Goal: Transaction & Acquisition: Purchase product/service

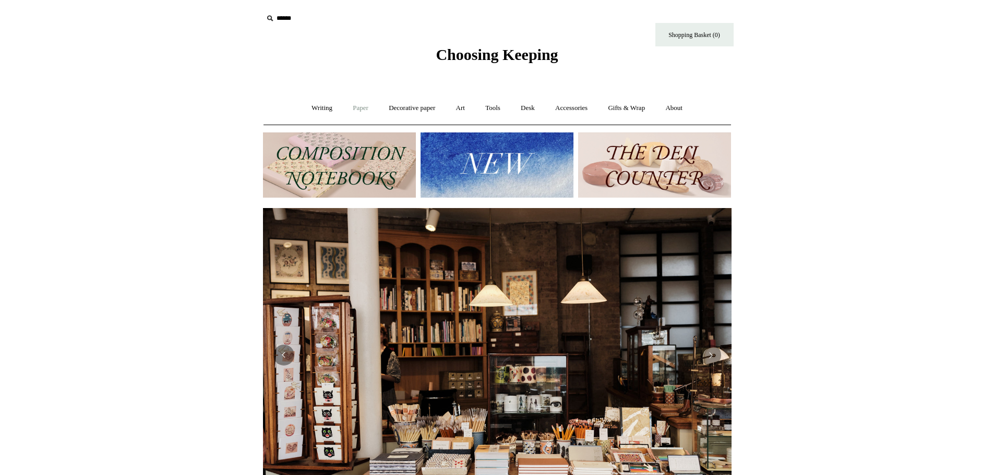
click at [354, 104] on link "Paper +" at bounding box center [360, 108] width 34 height 28
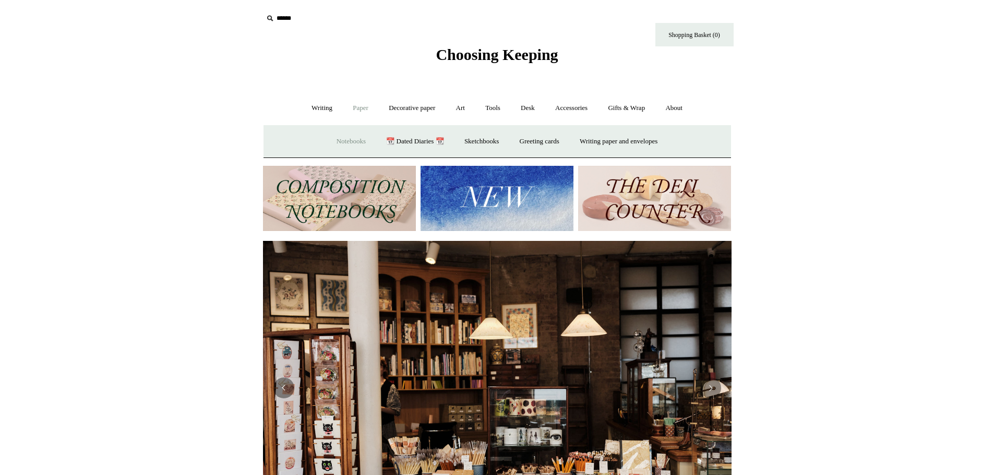
click at [343, 140] on link "Notebooks +" at bounding box center [351, 142] width 48 height 28
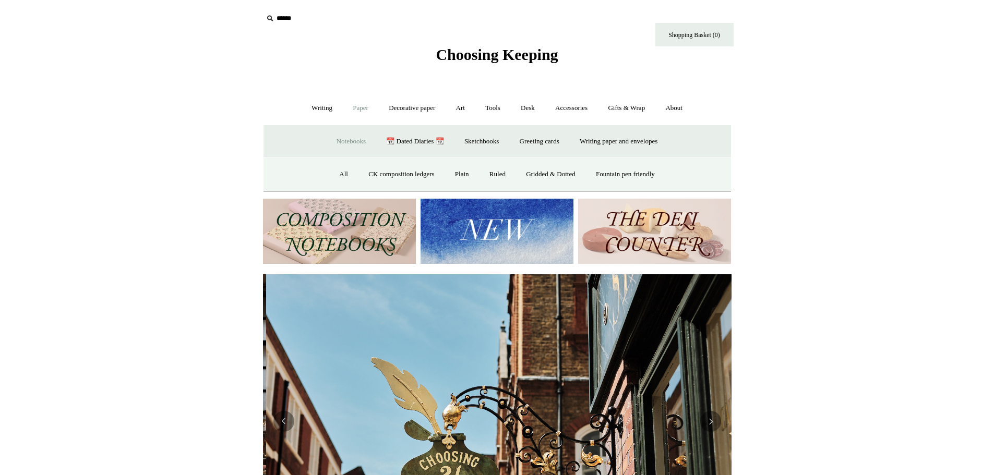
scroll to position [0, 468]
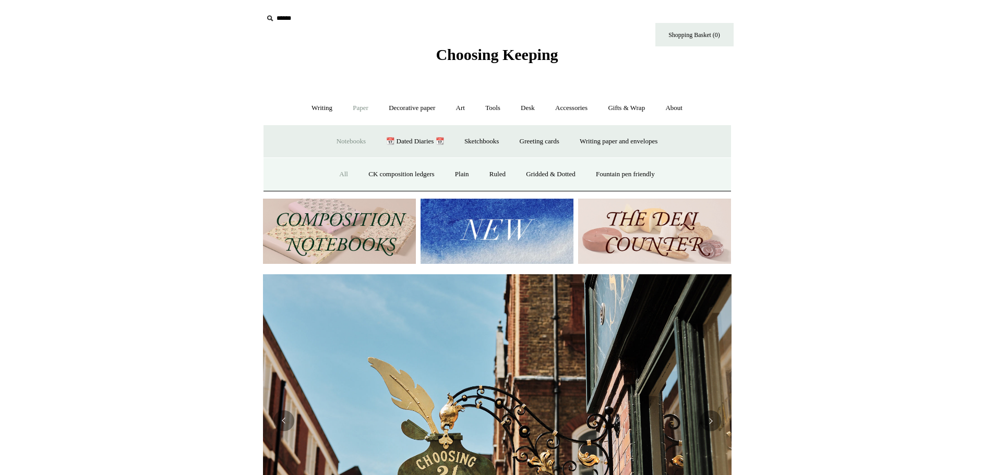
click at [337, 177] on link "All" at bounding box center [344, 175] width 28 height 28
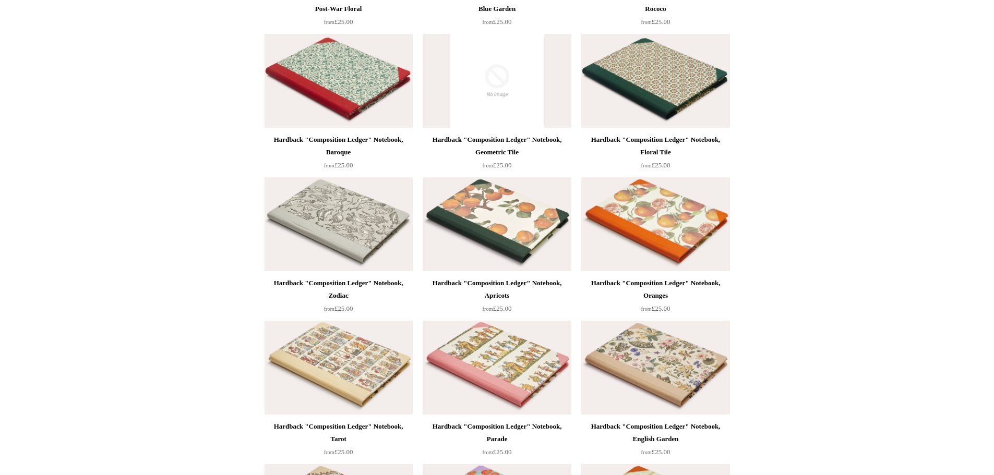
scroll to position [417, 0]
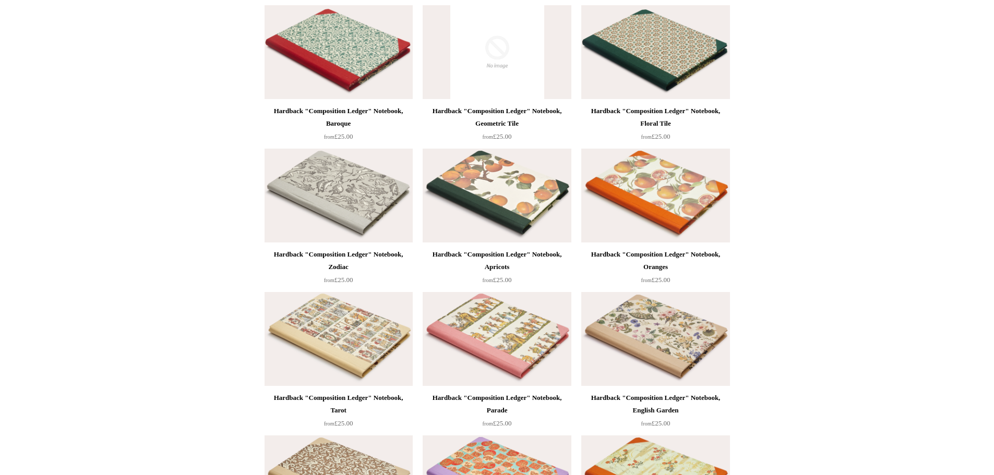
click at [694, 334] on img at bounding box center [655, 339] width 148 height 94
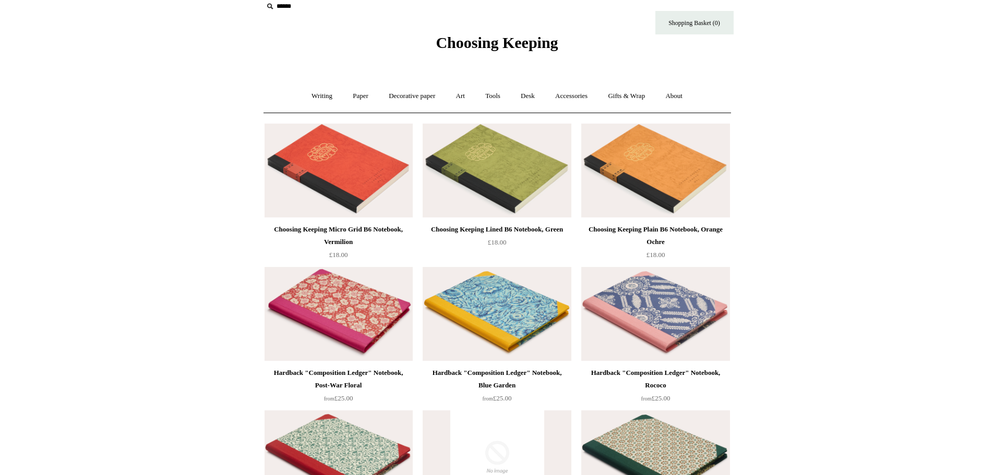
scroll to position [0, 0]
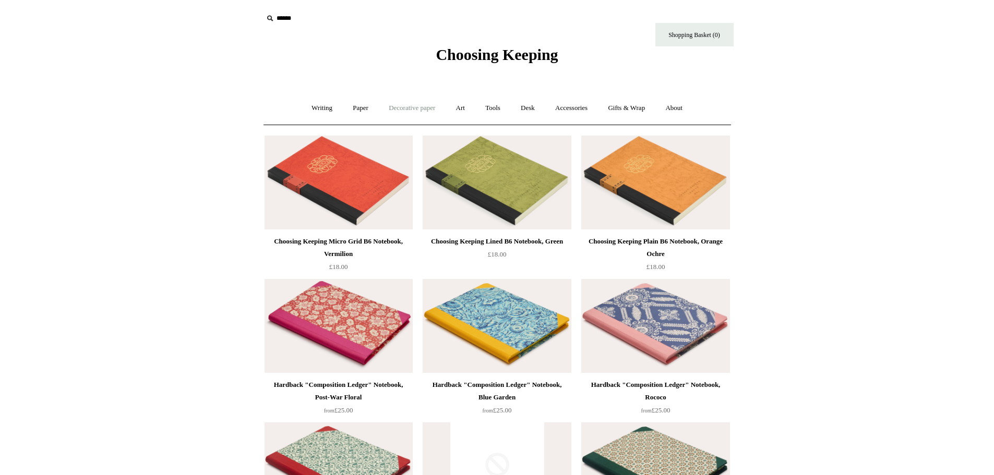
click at [432, 111] on link "Decorative paper +" at bounding box center [411, 108] width 65 height 28
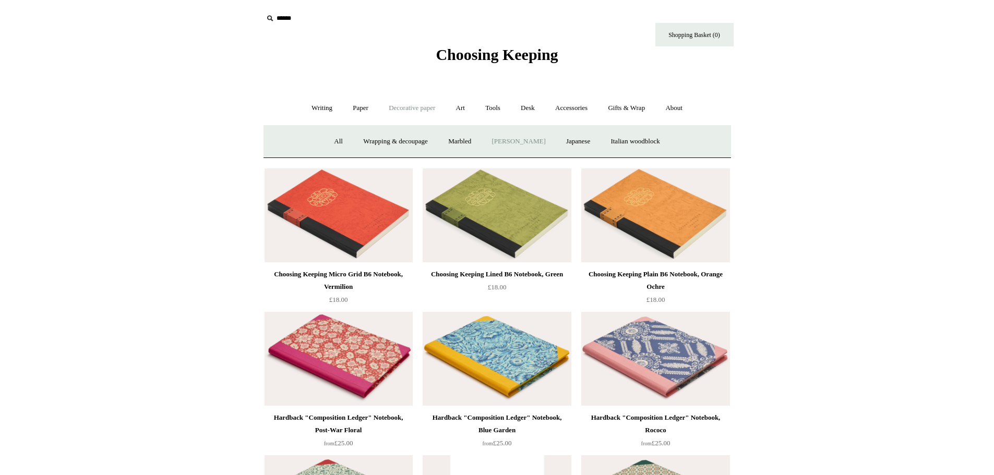
click at [524, 142] on link "[PERSON_NAME]" at bounding box center [518, 142] width 72 height 28
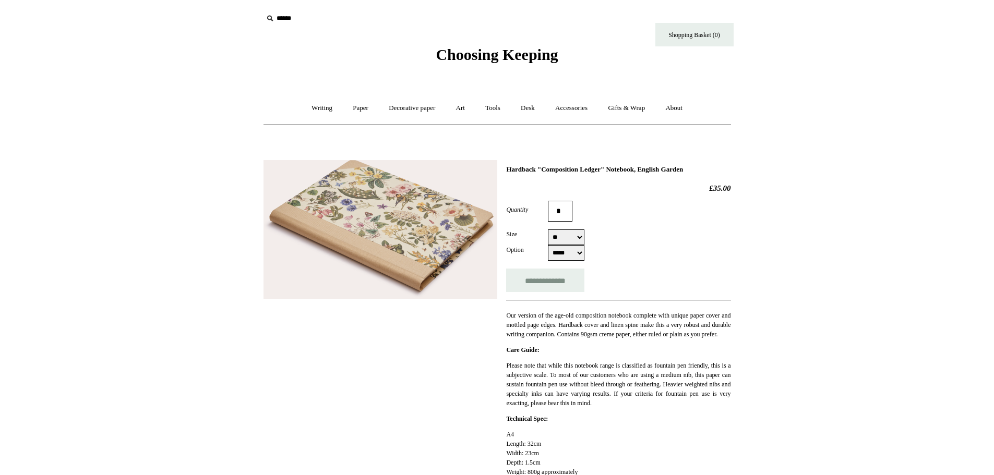
click at [409, 255] on img at bounding box center [380, 229] width 234 height 139
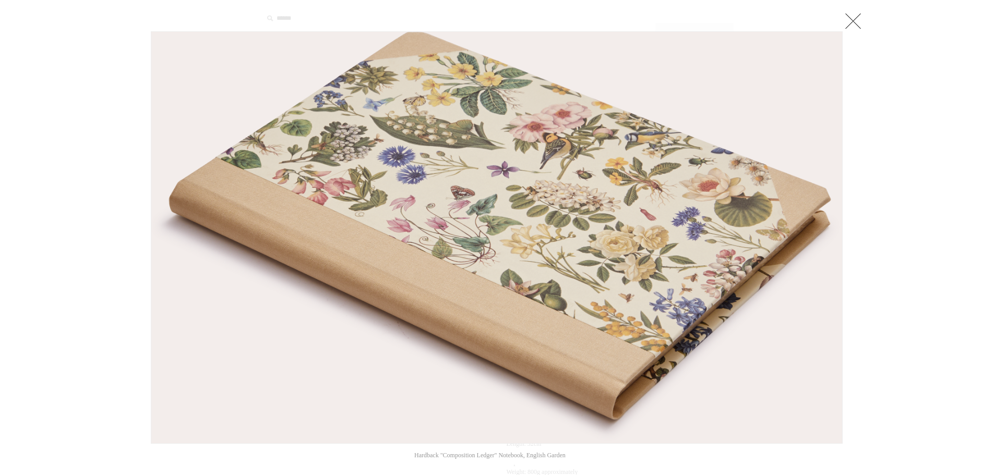
click at [849, 28] on link at bounding box center [852, 20] width 21 height 21
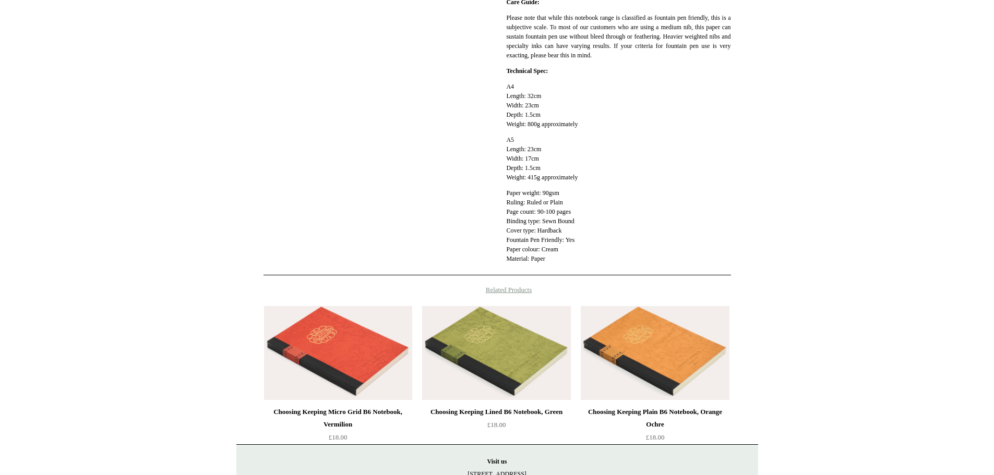
scroll to position [490, 0]
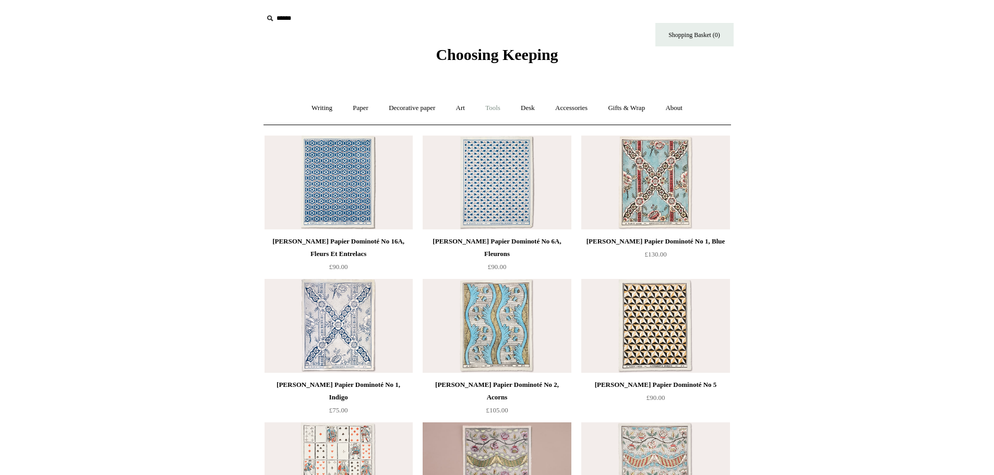
click at [498, 108] on link "Tools +" at bounding box center [493, 108] width 34 height 28
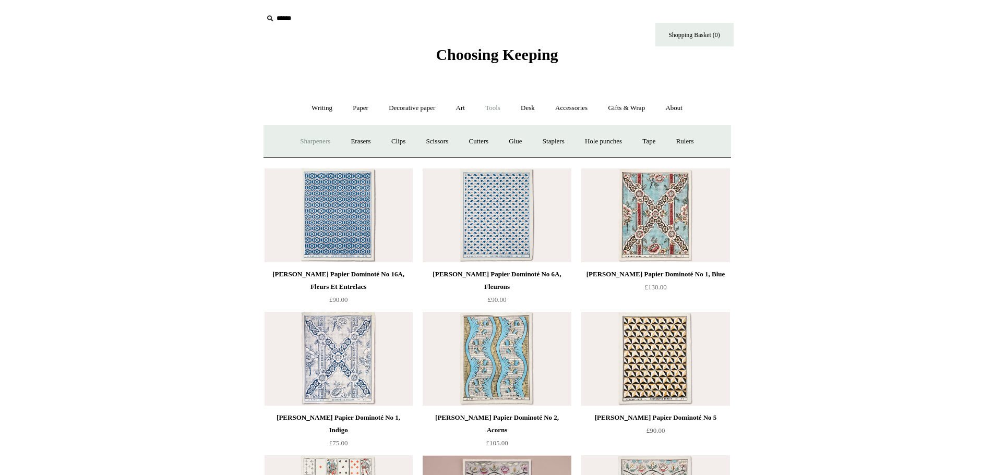
click at [319, 143] on link "Sharpeners" at bounding box center [315, 142] width 49 height 28
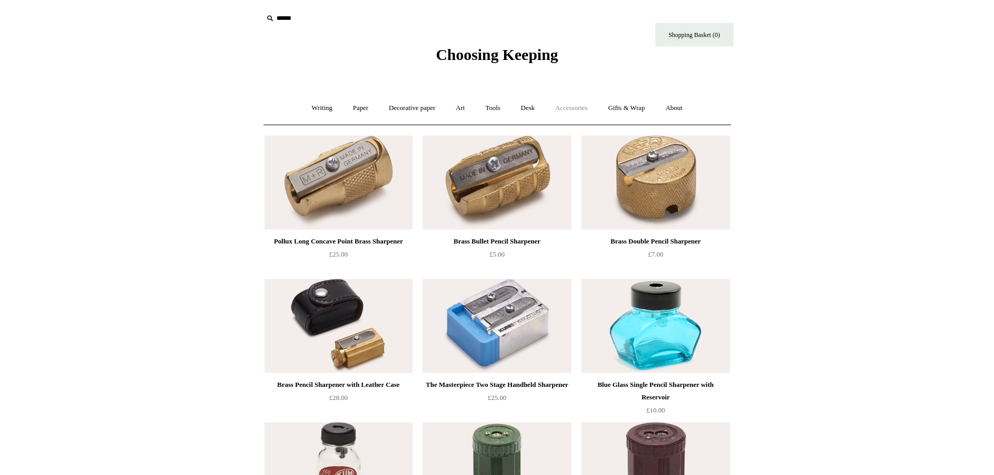
click at [579, 111] on link "Accessories +" at bounding box center [571, 108] width 51 height 28
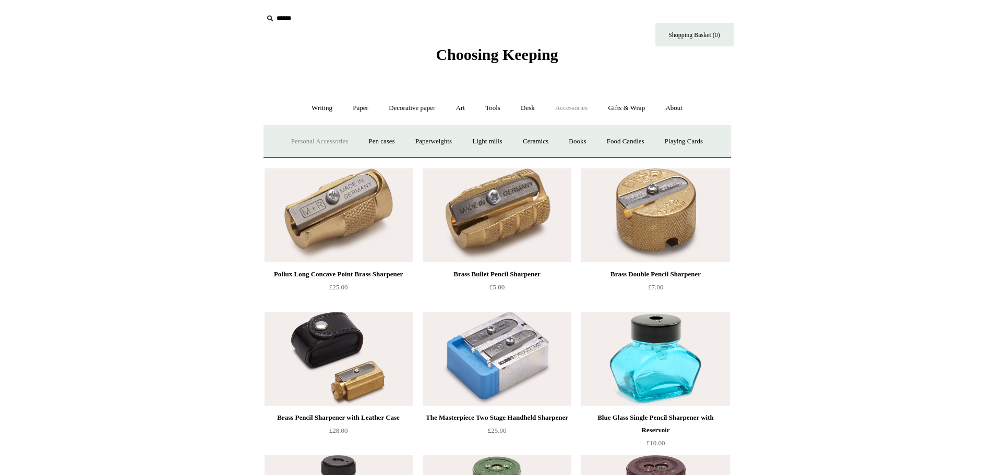
click at [330, 143] on link "Personal Accessories +" at bounding box center [320, 142] width 76 height 28
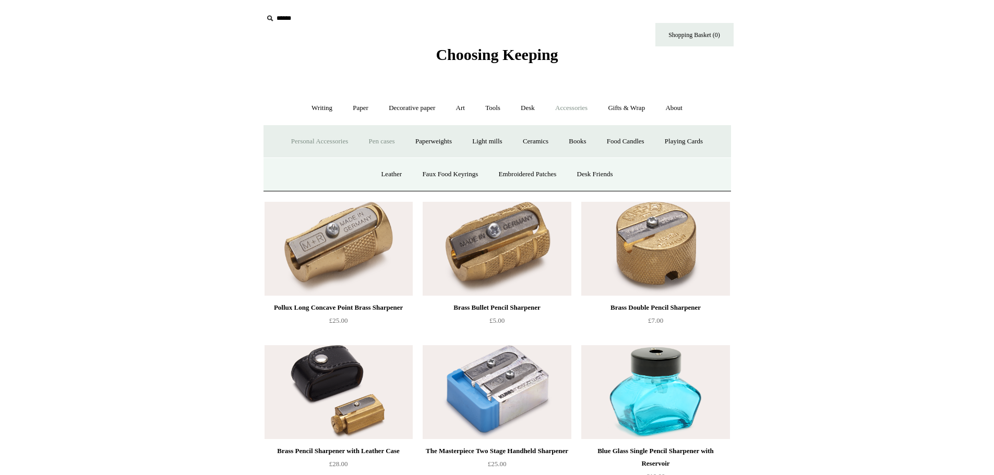
click at [369, 146] on link "Pen cases" at bounding box center [381, 142] width 45 height 28
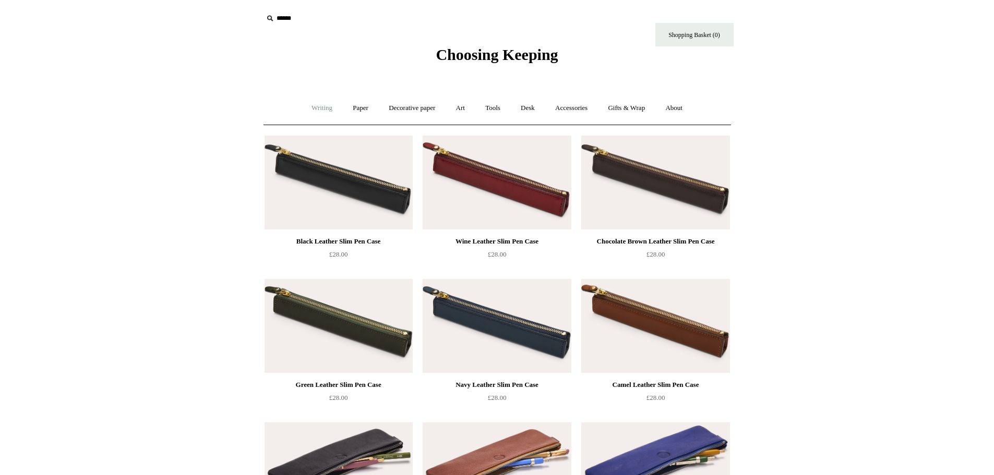
click at [316, 112] on link "Writing +" at bounding box center [322, 108] width 40 height 28
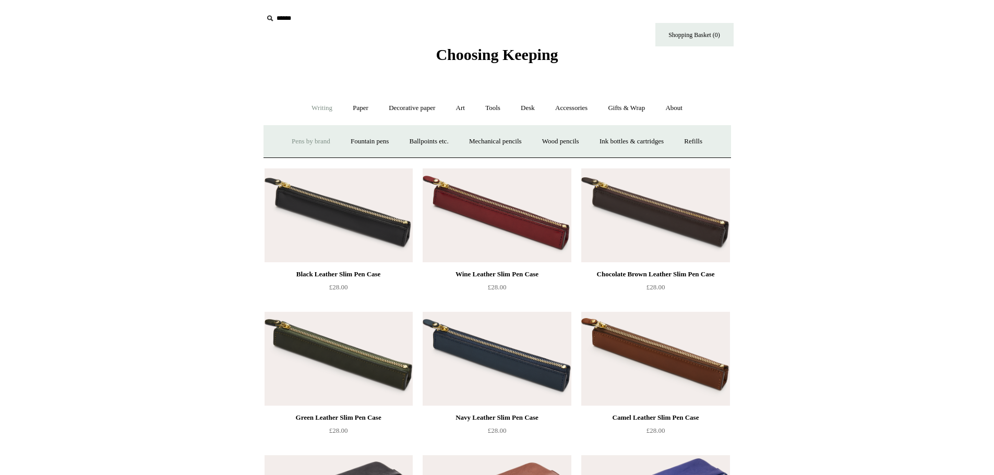
click at [297, 143] on link "Pens by brand +" at bounding box center [310, 142] width 57 height 28
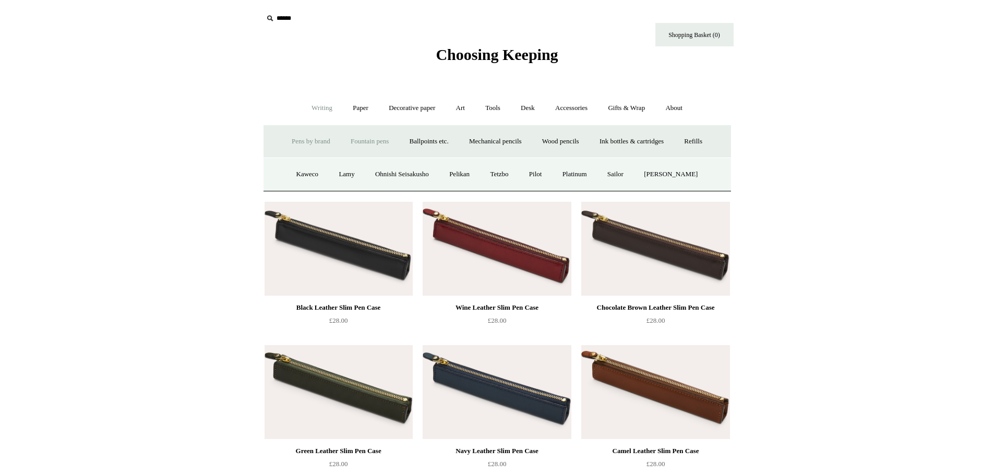
click at [370, 139] on link "Fountain pens +" at bounding box center [369, 142] width 57 height 28
click at [328, 173] on link "Everyday" at bounding box center [350, 175] width 45 height 28
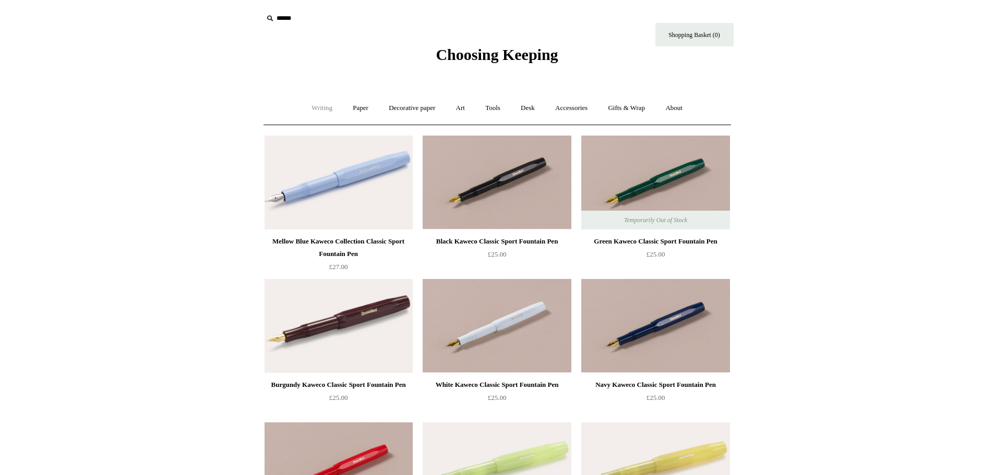
click at [304, 106] on link "Writing +" at bounding box center [322, 108] width 40 height 28
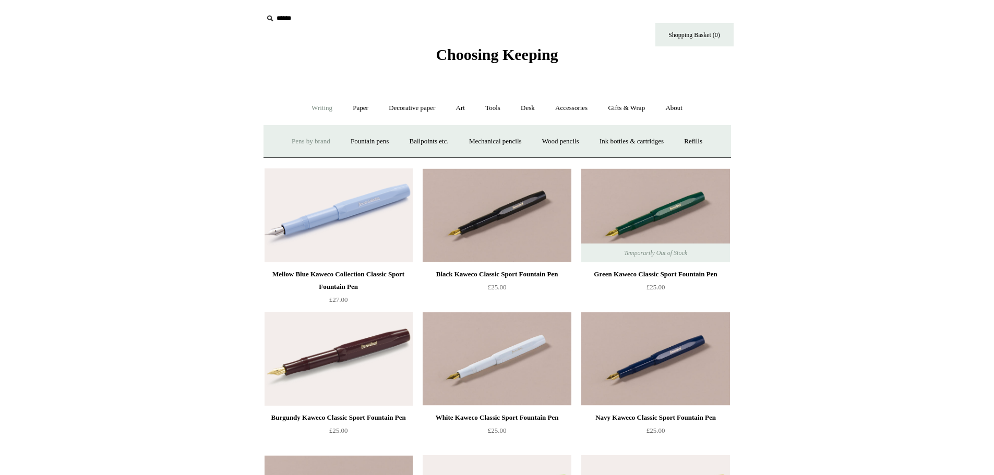
click at [308, 139] on link "Pens by brand +" at bounding box center [310, 142] width 57 height 28
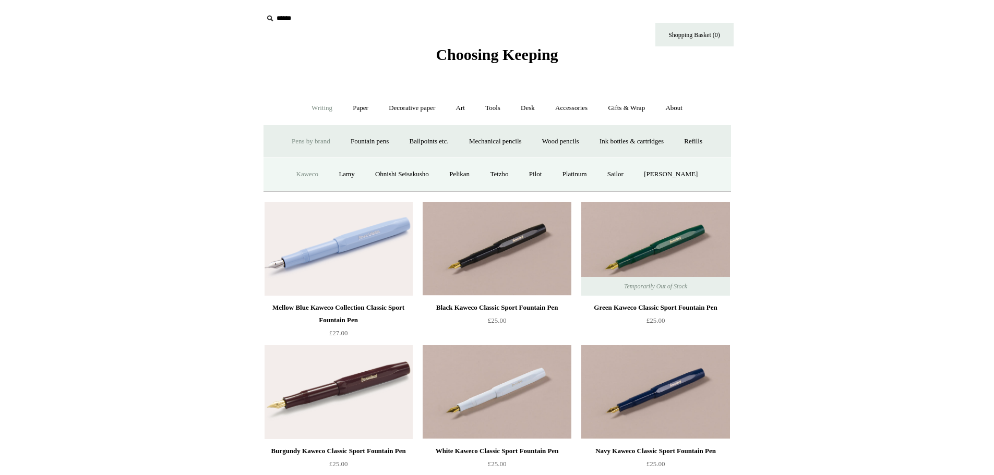
click at [317, 173] on link "Kaweco" at bounding box center [307, 175] width 41 height 28
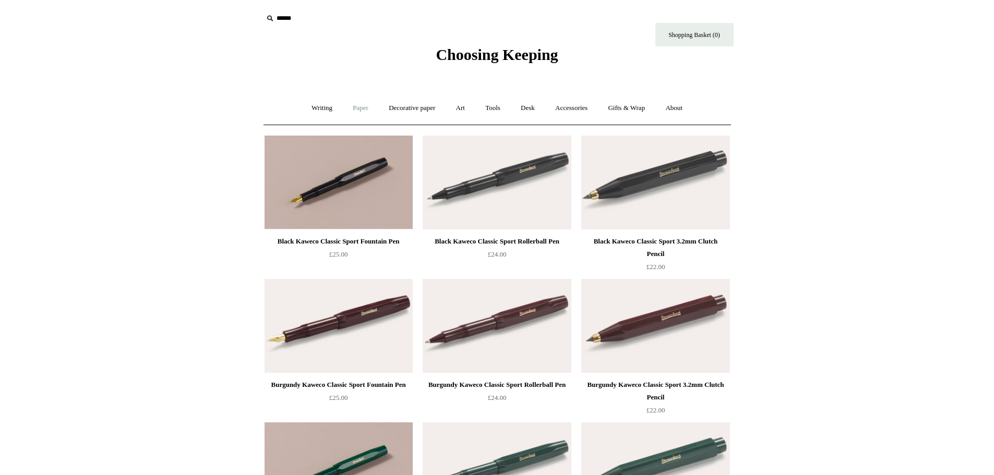
click at [371, 108] on link "Paper +" at bounding box center [360, 108] width 34 height 28
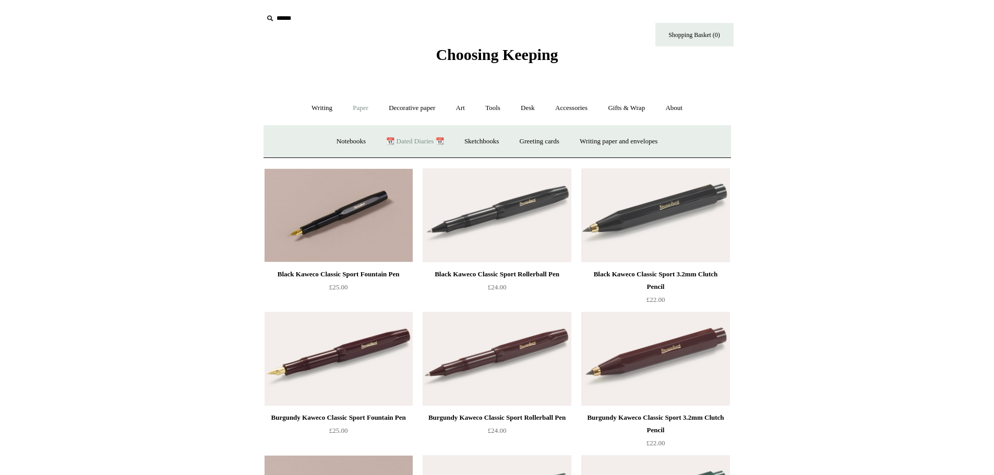
click at [417, 148] on link "📆 Dated Diaries 📆" at bounding box center [415, 142] width 76 height 28
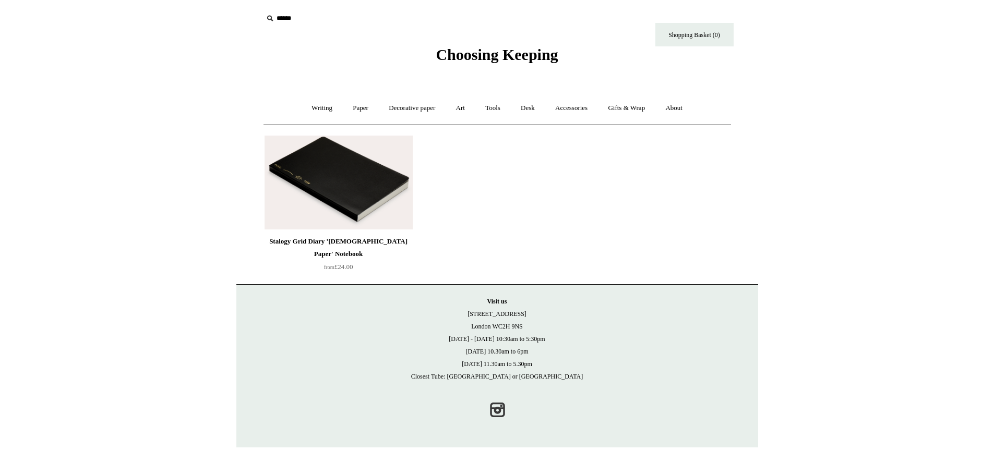
click at [347, 187] on img at bounding box center [338, 183] width 148 height 94
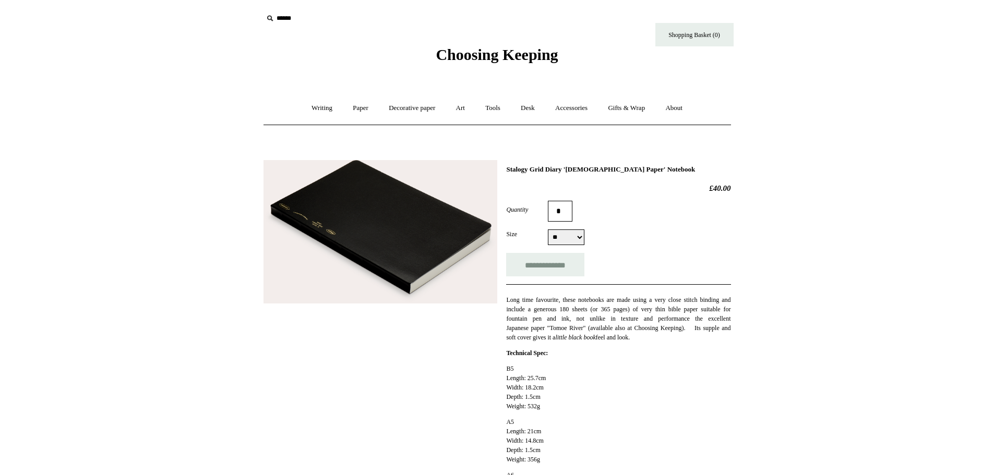
click at [429, 203] on img at bounding box center [380, 232] width 234 height 144
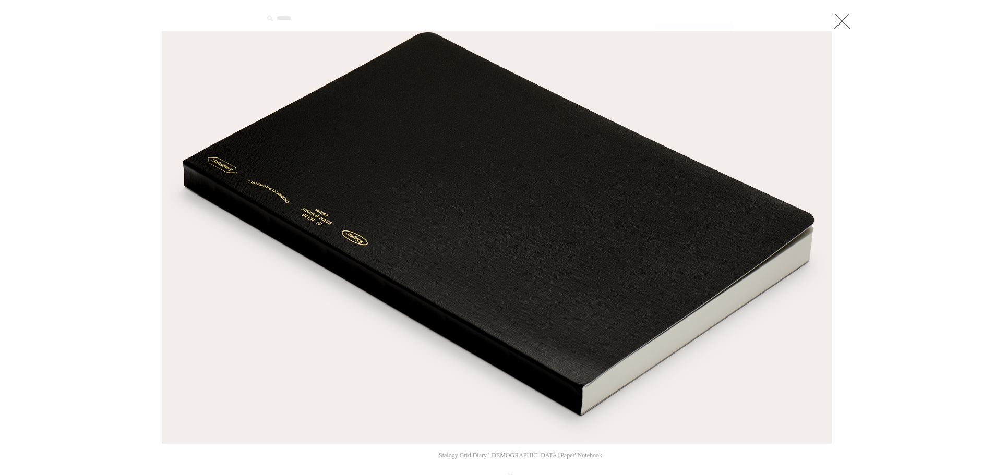
click at [843, 28] on link at bounding box center [841, 20] width 21 height 21
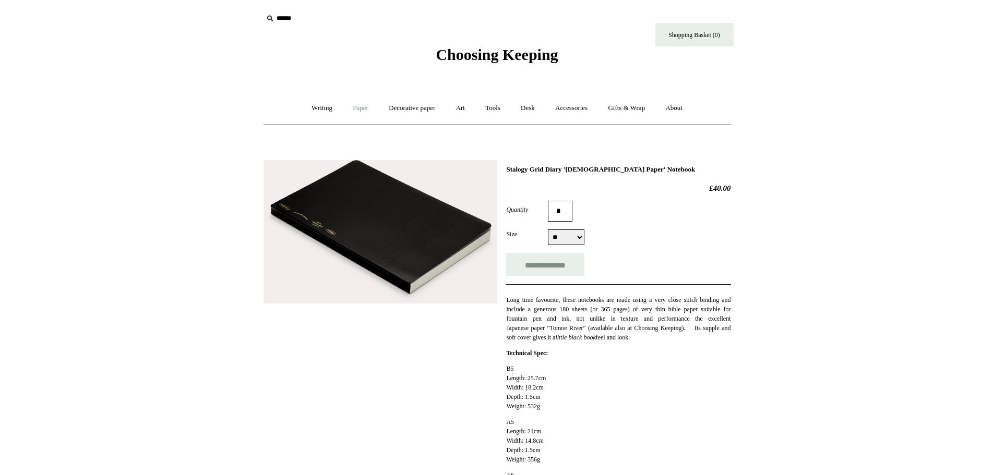
click at [361, 108] on link "Paper +" at bounding box center [360, 108] width 34 height 28
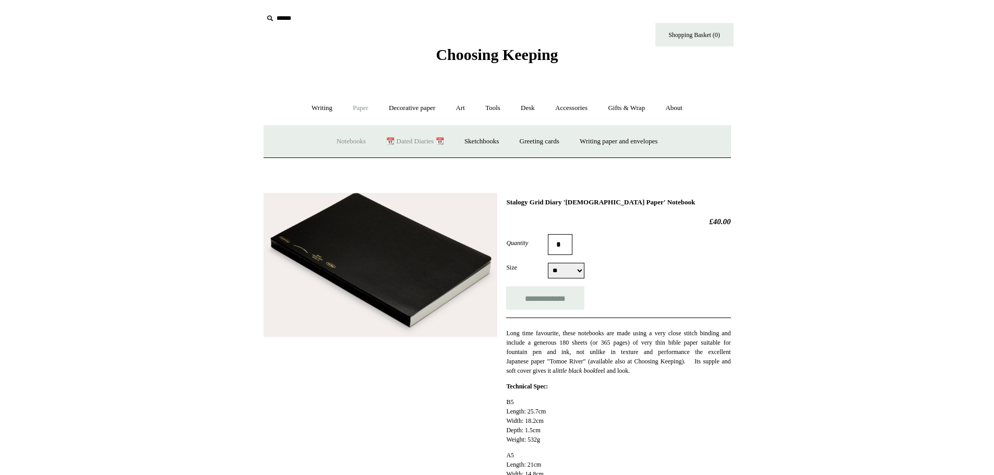
click at [334, 144] on link "Notebooks +" at bounding box center [351, 142] width 48 height 28
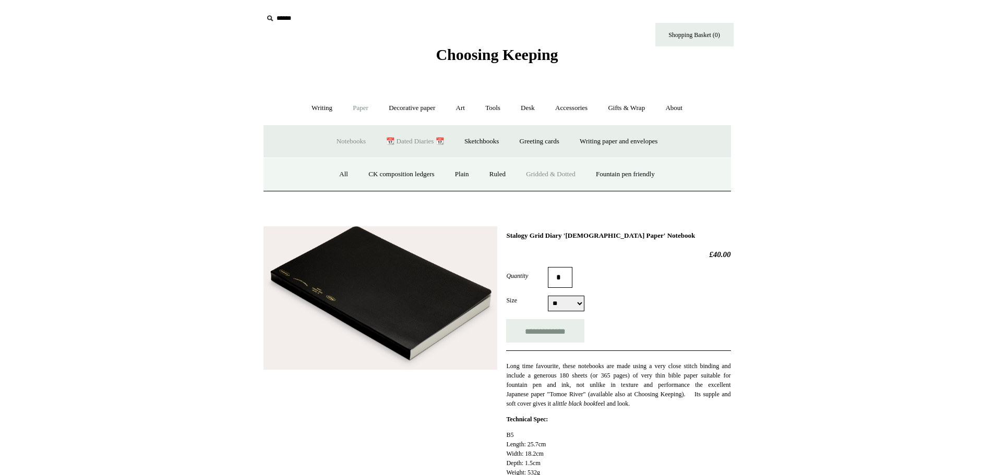
click at [554, 177] on link "Gridded & Dotted" at bounding box center [550, 175] width 68 height 28
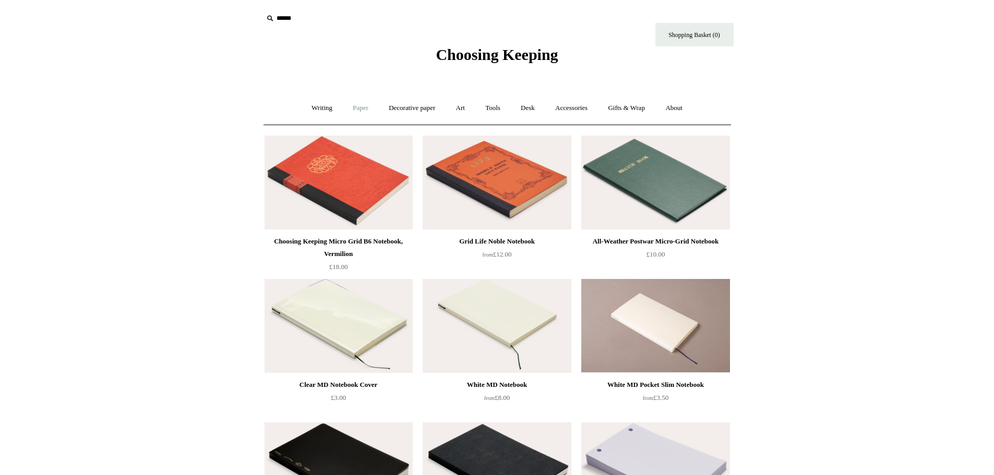
click at [363, 107] on link "Paper +" at bounding box center [360, 108] width 34 height 28
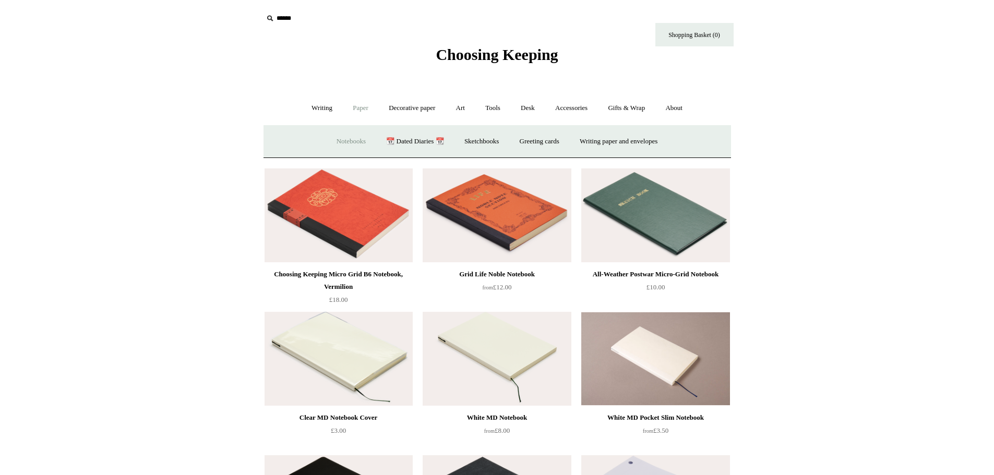
click at [334, 143] on link "Notebooks +" at bounding box center [351, 142] width 48 height 28
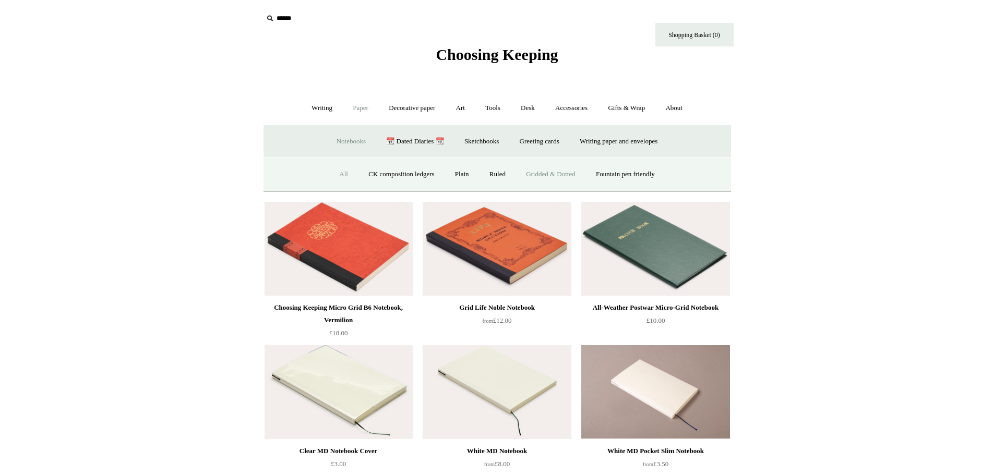
click at [338, 176] on link "All" at bounding box center [344, 175] width 28 height 28
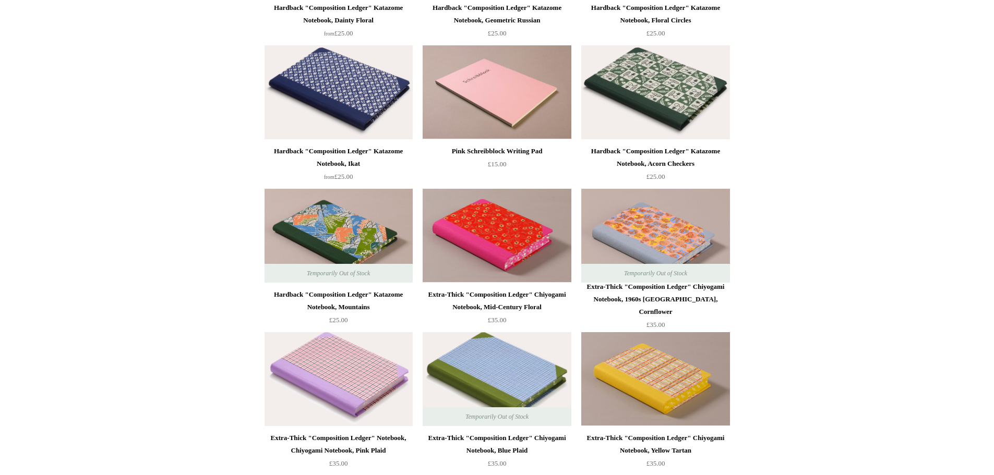
scroll to position [1304, 0]
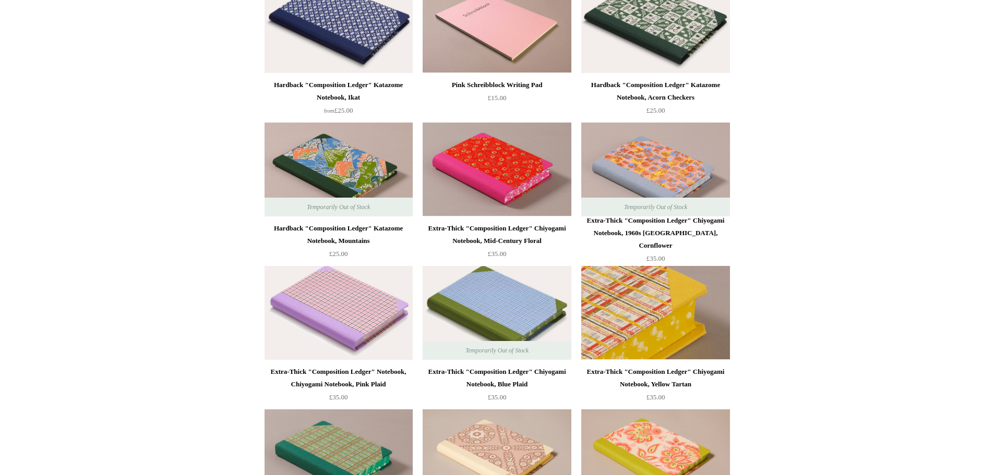
click at [664, 322] on img at bounding box center [655, 313] width 148 height 94
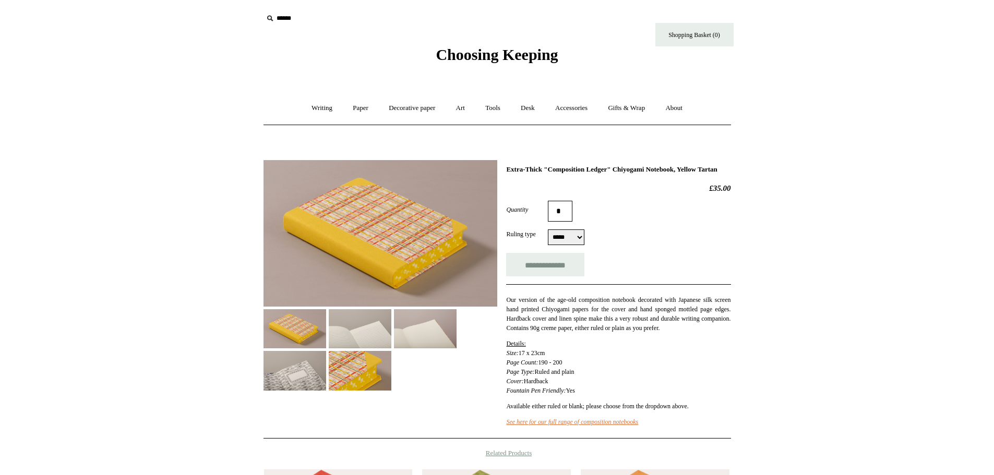
click at [361, 335] on img at bounding box center [360, 328] width 63 height 39
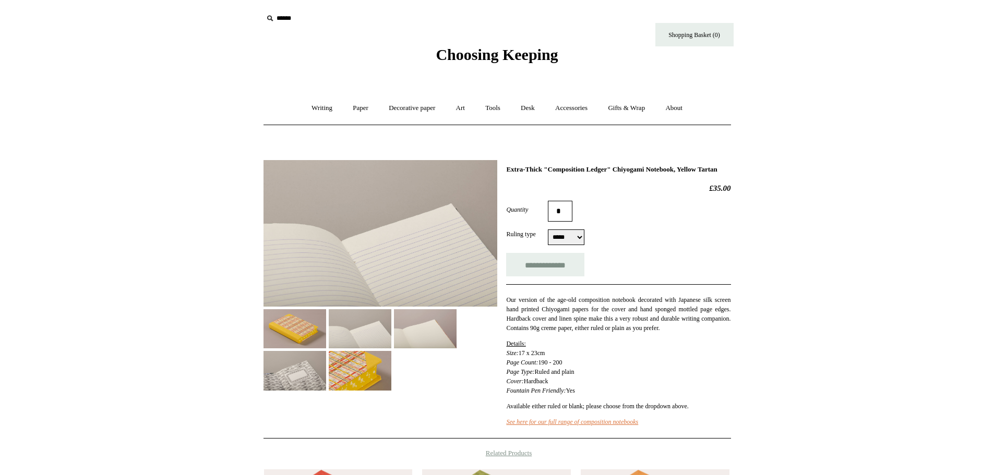
click at [432, 336] on img at bounding box center [425, 328] width 63 height 39
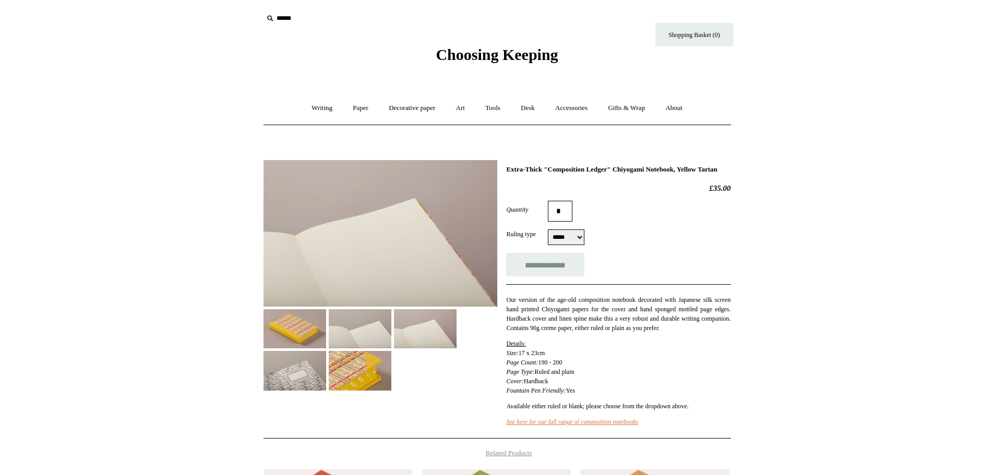
click at [282, 381] on img at bounding box center [294, 370] width 63 height 39
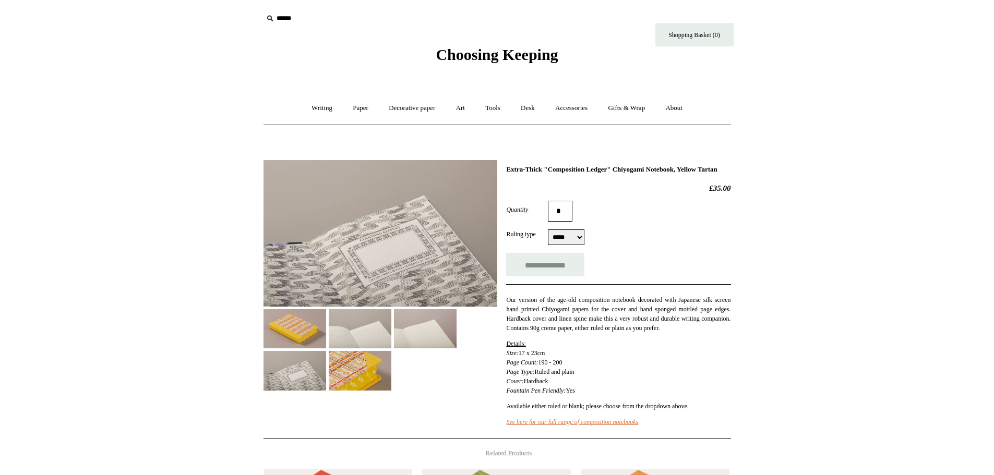
click at [347, 382] on img at bounding box center [360, 370] width 63 height 39
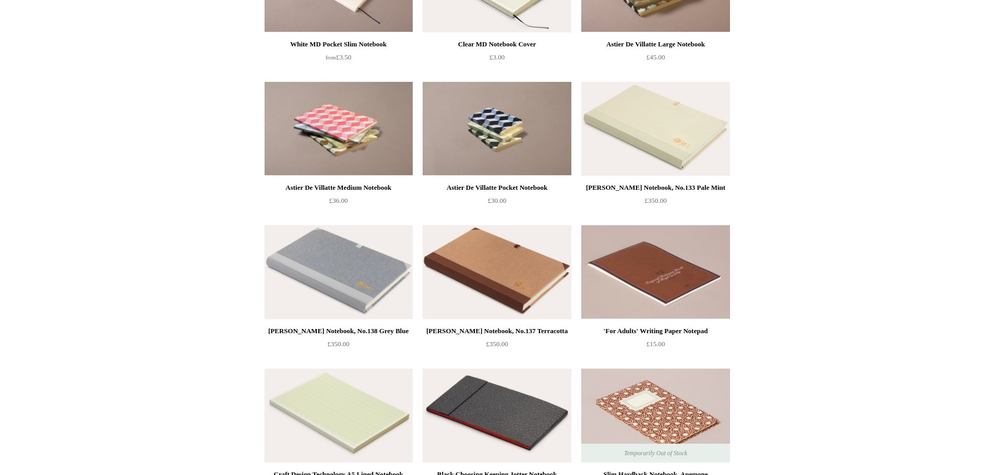
scroll to position [4068, 0]
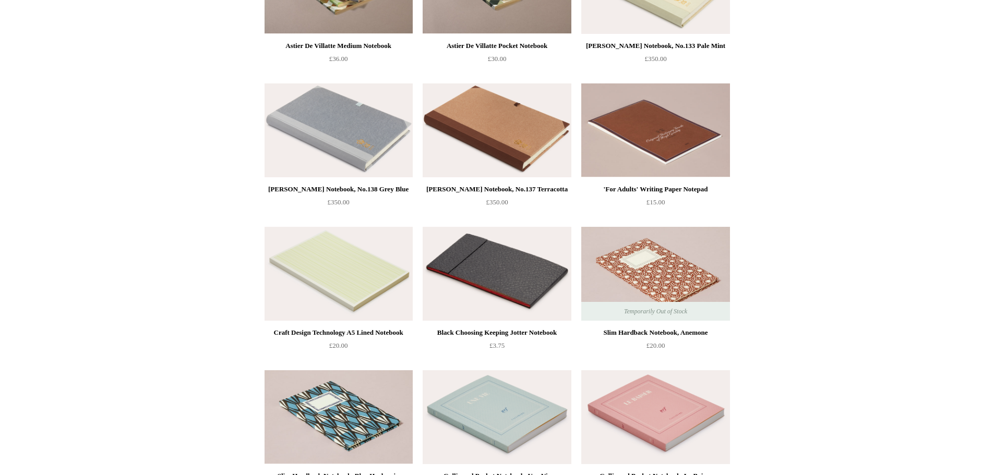
drag, startPoint x: 991, startPoint y: 185, endPoint x: 992, endPoint y: 201, distance: 16.2
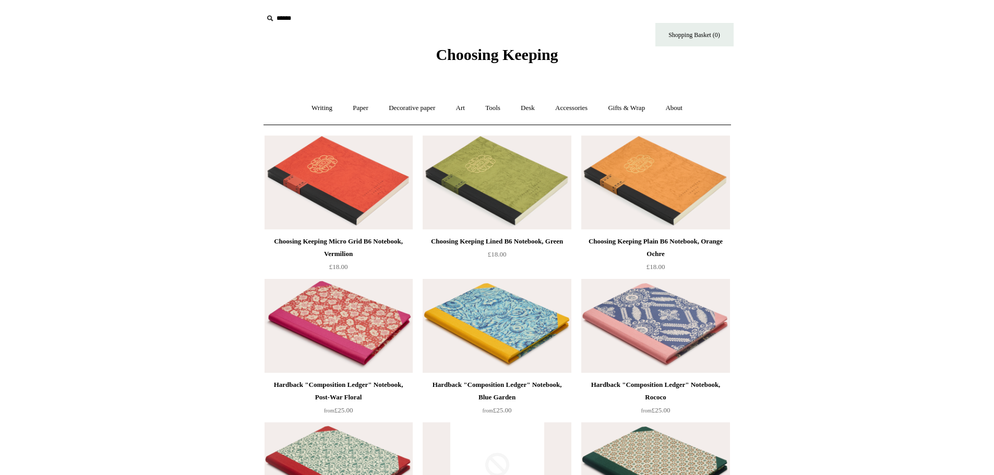
scroll to position [469, 0]
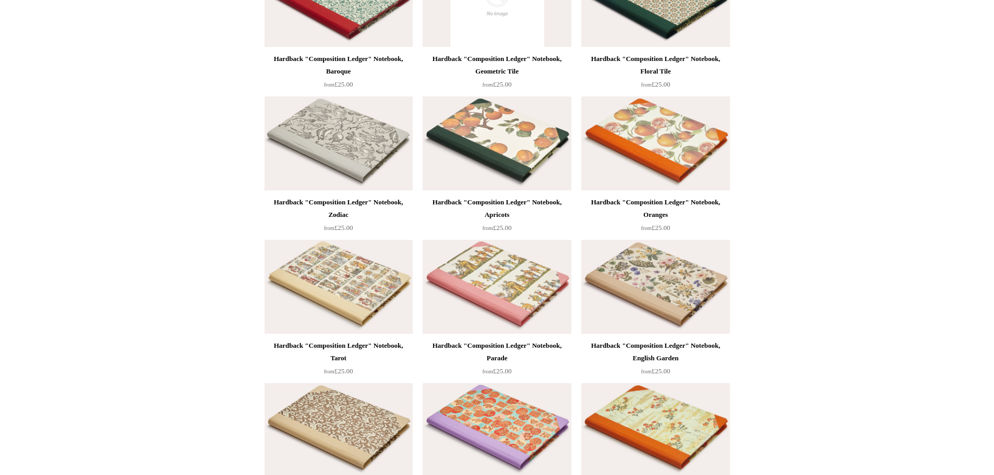
click at [703, 321] on img at bounding box center [655, 287] width 148 height 94
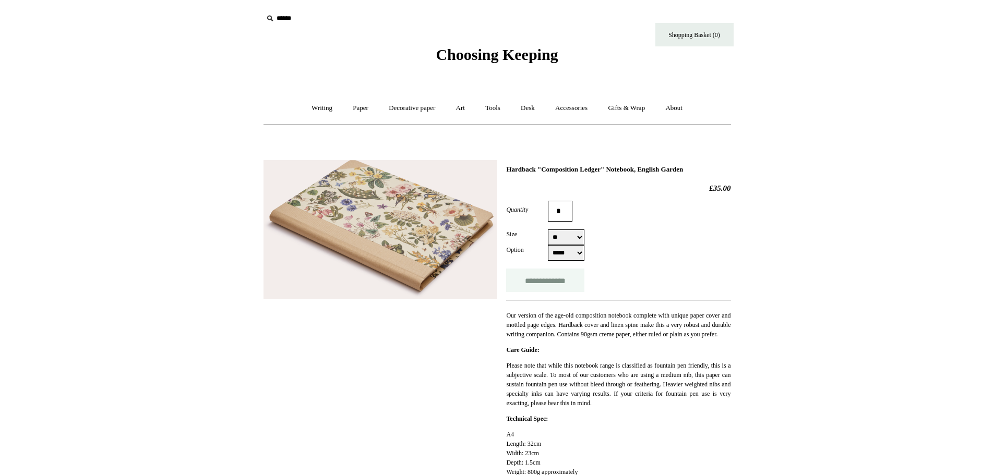
click at [547, 278] on input "**********" at bounding box center [545, 280] width 78 height 23
type input "**********"
click at [499, 109] on link "Tools +" at bounding box center [493, 108] width 34 height 28
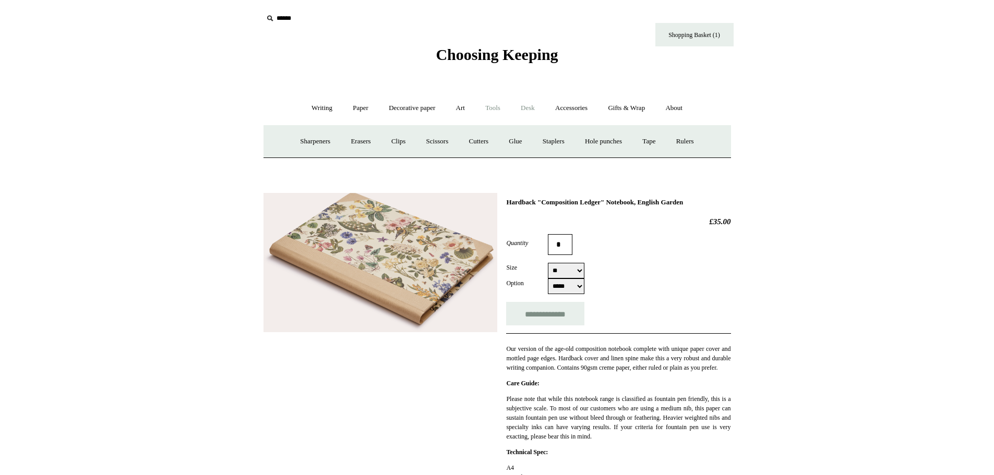
click at [531, 107] on link "Desk +" at bounding box center [527, 108] width 33 height 28
click at [536, 147] on link "Desk Accessories" at bounding box center [541, 142] width 66 height 28
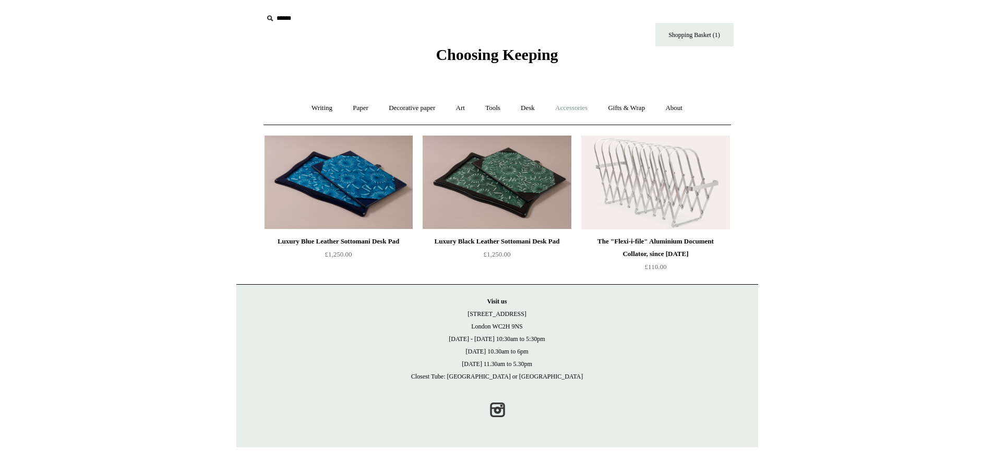
click at [577, 111] on link "Accessories +" at bounding box center [571, 108] width 51 height 28
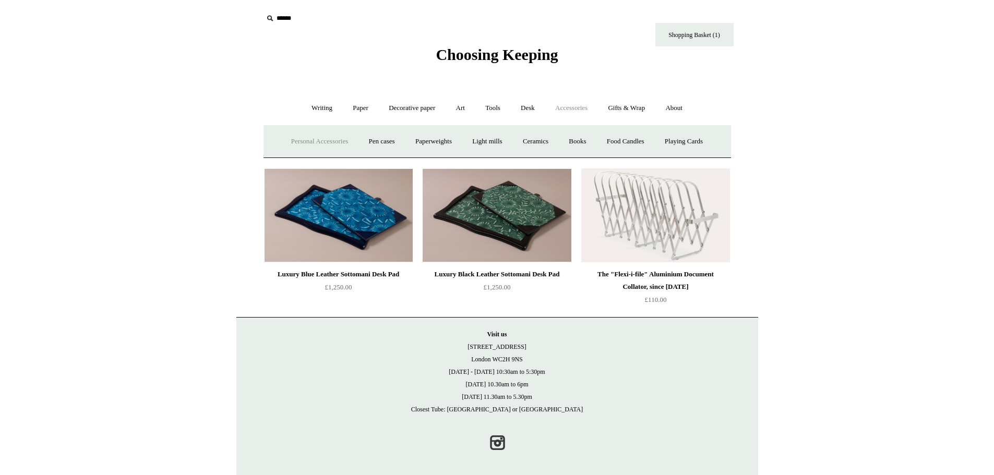
click at [303, 142] on link "Personal Accessories +" at bounding box center [320, 142] width 76 height 28
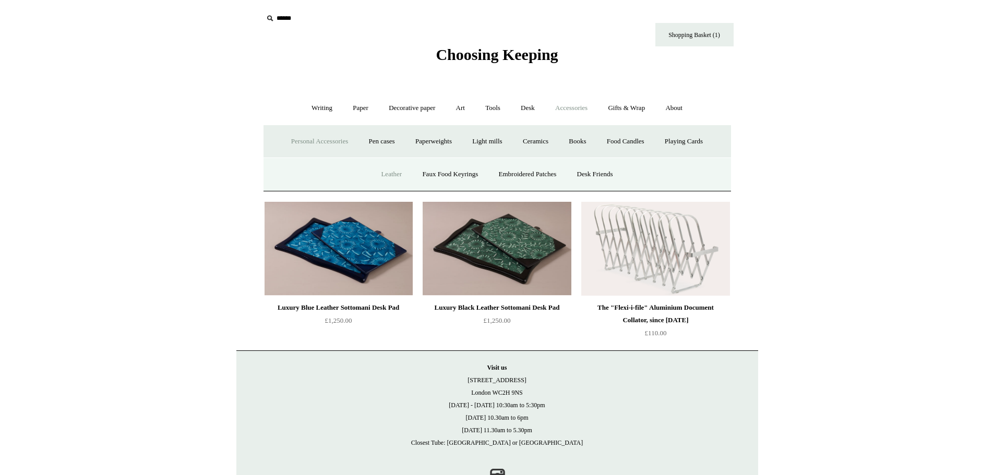
click at [371, 172] on link "Leather" at bounding box center [391, 175] width 40 height 28
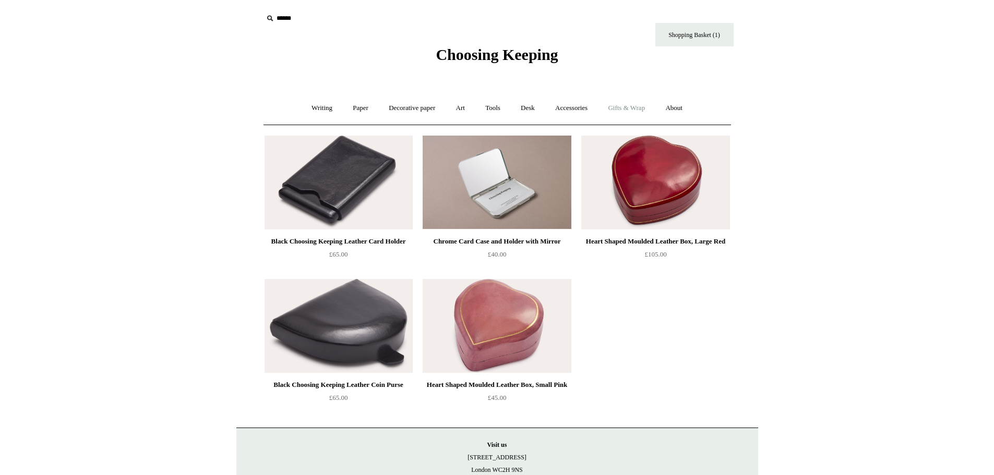
click at [623, 108] on link "Gifts & Wrap +" at bounding box center [626, 108] width 56 height 28
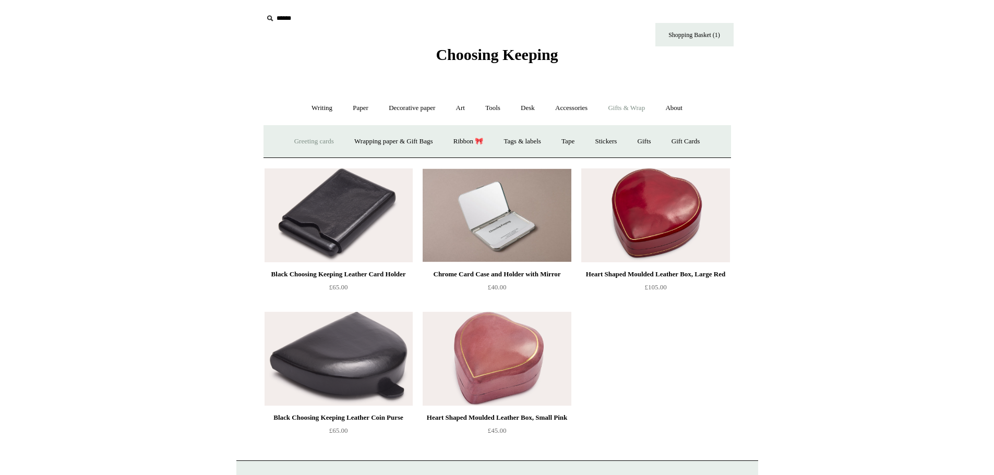
click at [323, 139] on link "Greeting cards +" at bounding box center [314, 142] width 58 height 28
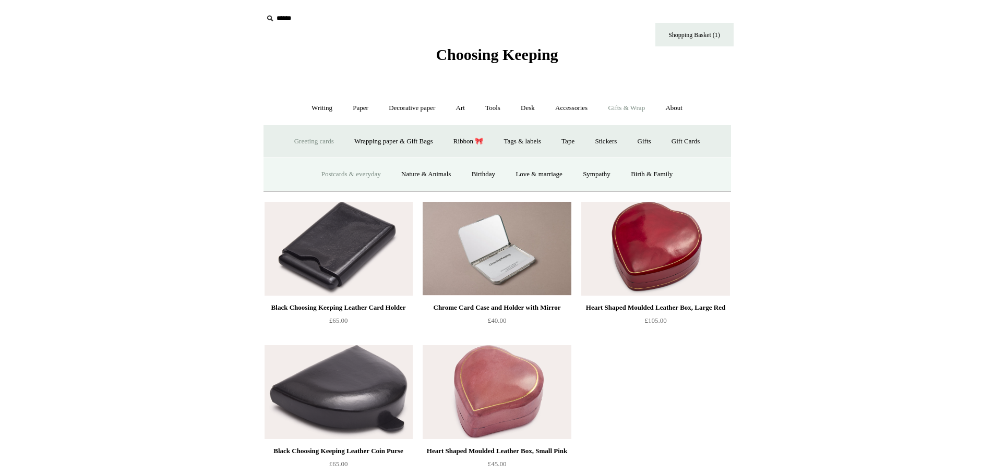
click at [331, 178] on link "Postcards & everyday" at bounding box center [351, 175] width 78 height 28
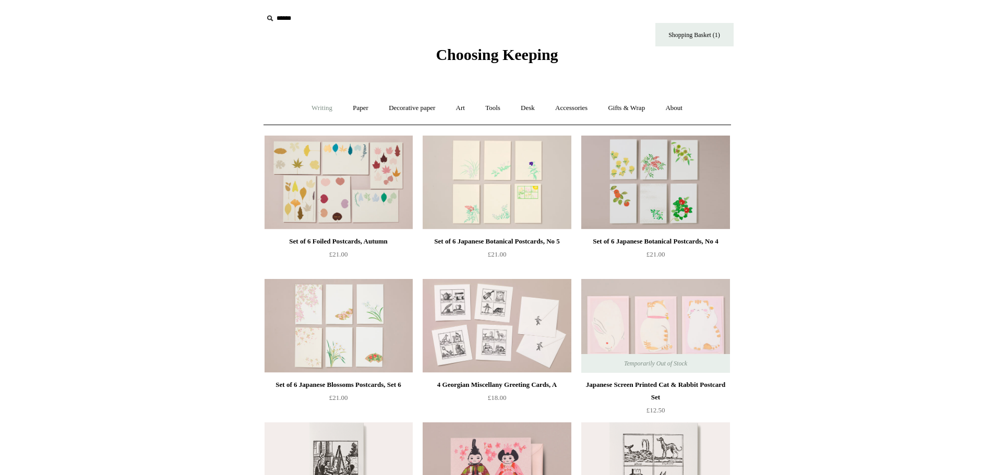
click at [309, 112] on link "Writing +" at bounding box center [322, 108] width 40 height 28
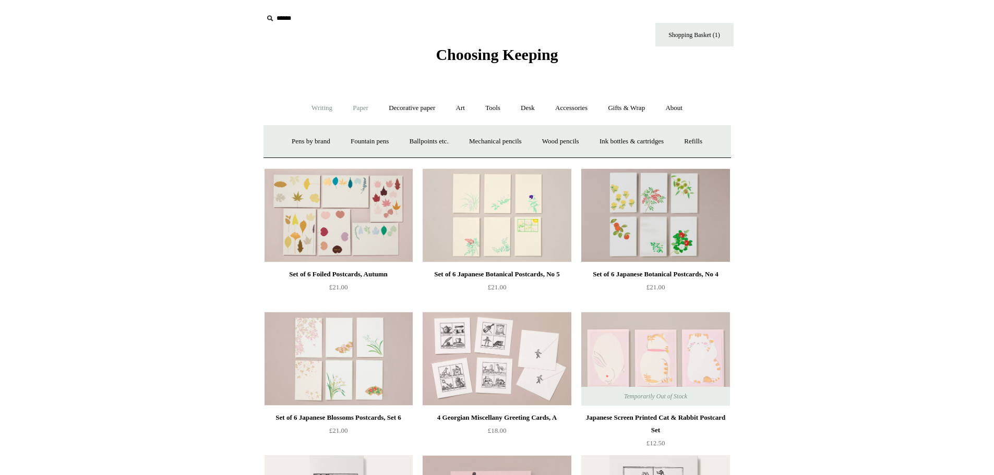
click at [360, 108] on link "Paper +" at bounding box center [360, 108] width 34 height 28
click at [530, 111] on link "Desk +" at bounding box center [527, 108] width 33 height 28
click at [615, 142] on link "Scanlon Apparati" at bounding box center [609, 142] width 66 height 28
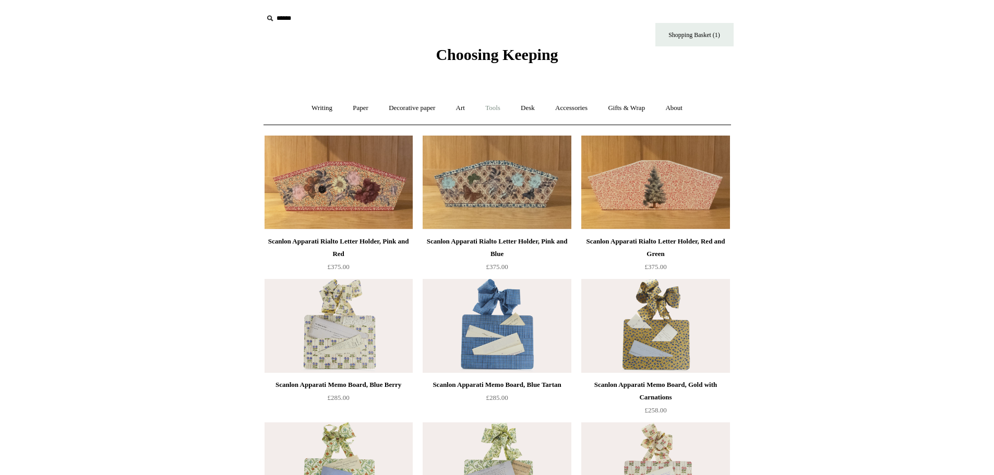
click at [483, 114] on link "Tools +" at bounding box center [493, 108] width 34 height 28
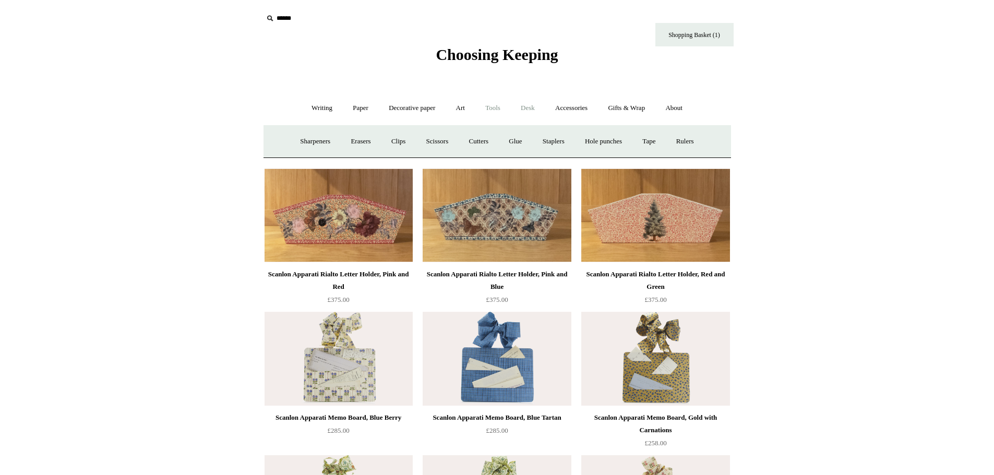
click at [544, 107] on link "Desk +" at bounding box center [527, 108] width 33 height 28
click at [376, 145] on link "Pen pots" at bounding box center [373, 142] width 42 height 28
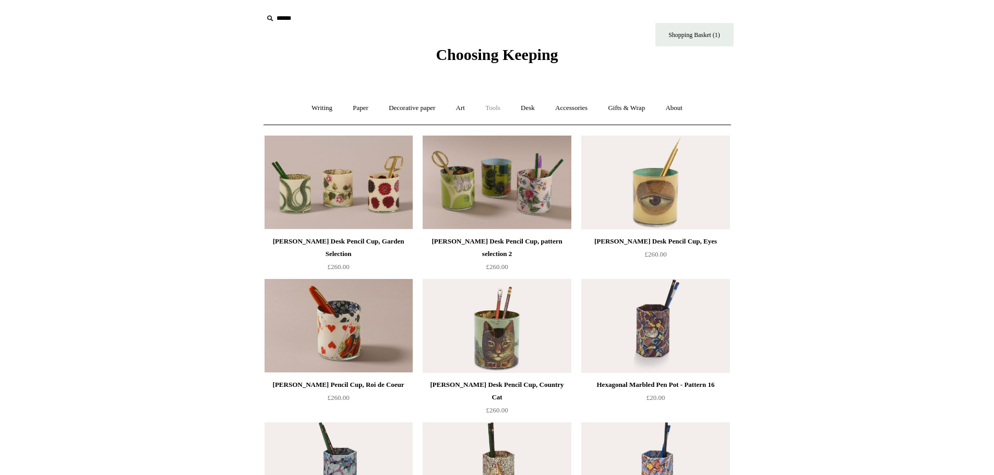
click at [497, 105] on link "Tools +" at bounding box center [493, 108] width 34 height 28
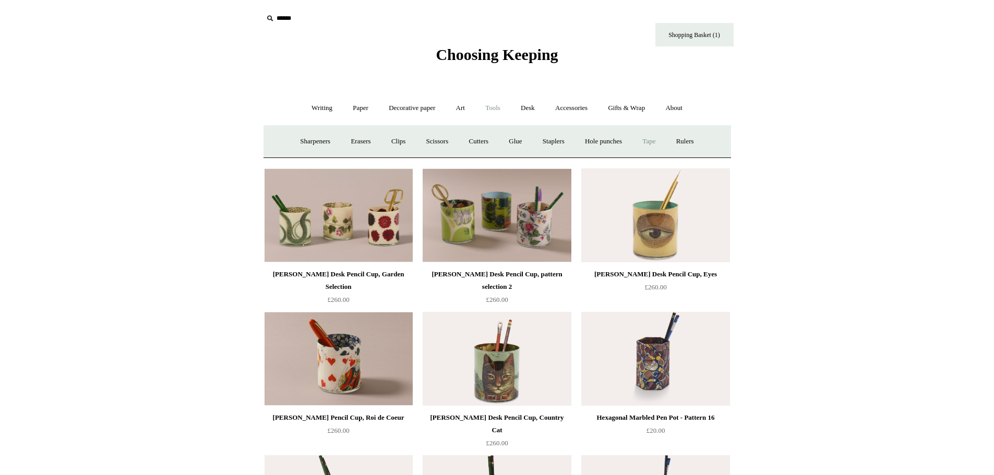
click at [658, 146] on link "Tape +" at bounding box center [649, 142] width 32 height 28
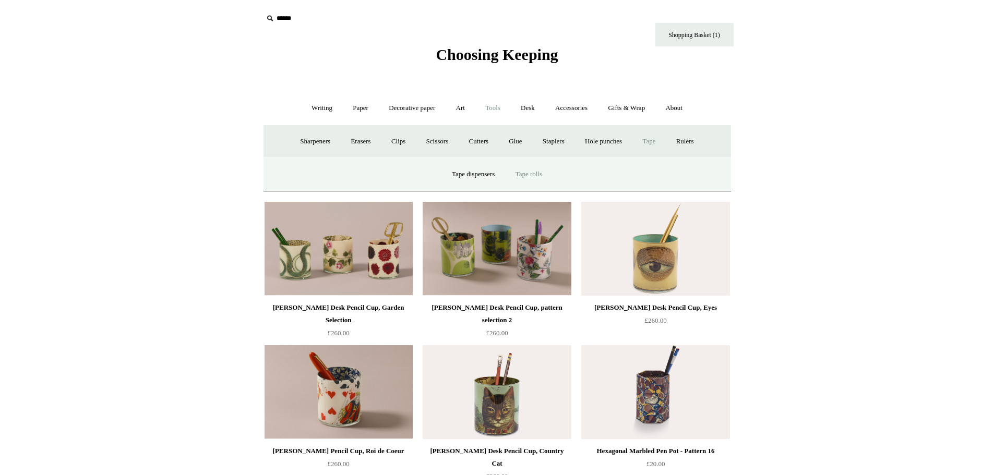
click at [530, 172] on link "Tape rolls" at bounding box center [528, 175] width 45 height 28
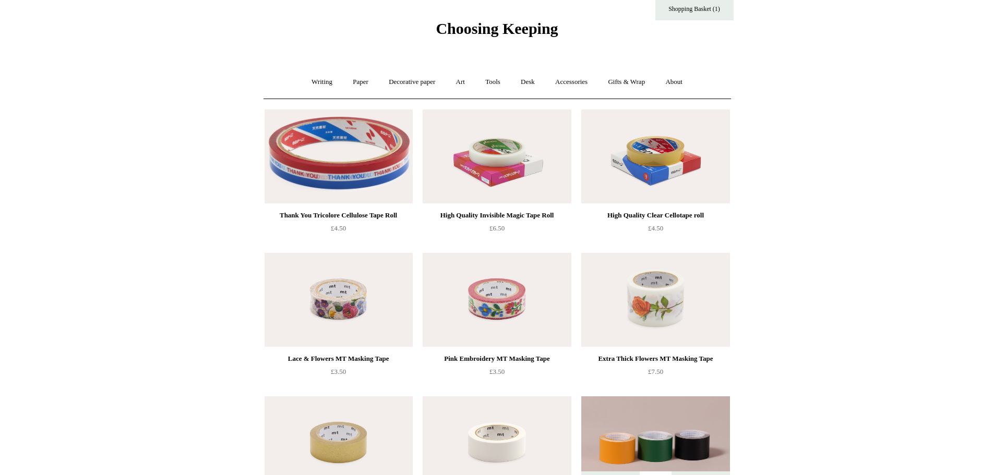
scroll to position [156, 0]
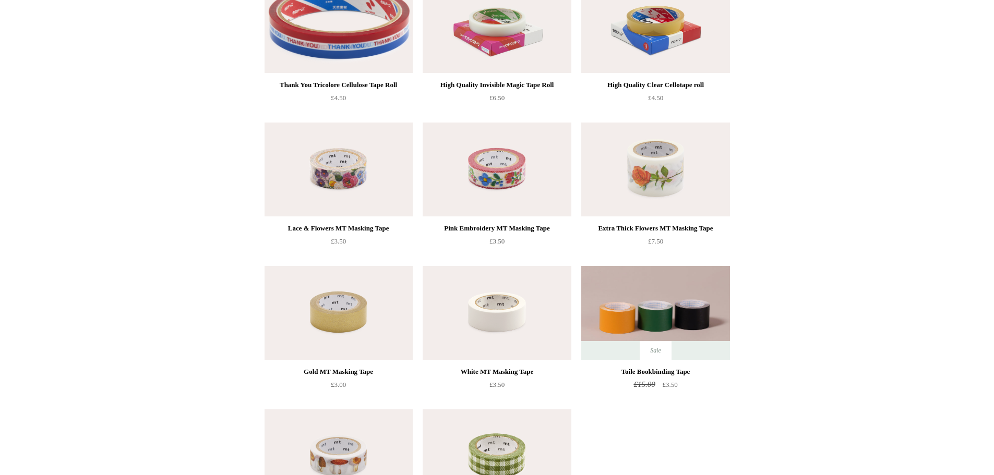
click at [668, 188] on img at bounding box center [655, 170] width 148 height 94
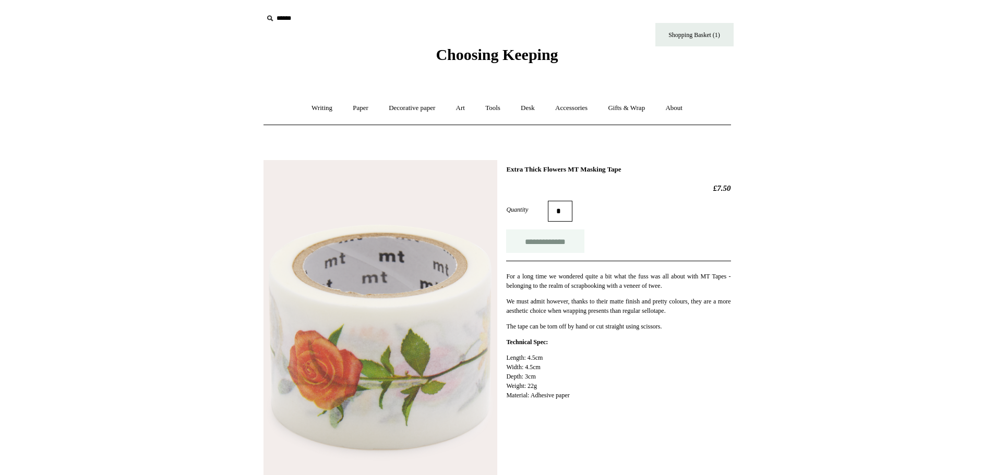
click at [543, 241] on input "**********" at bounding box center [545, 240] width 78 height 23
type input "**********"
click at [703, 37] on link "Shopping Basket (2)" at bounding box center [694, 34] width 78 height 23
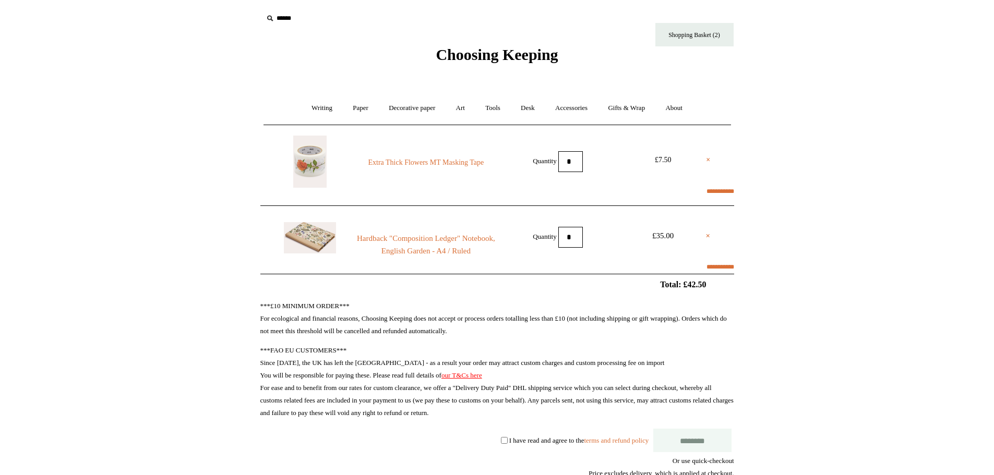
click at [511, 440] on label "I have read and agree to the terms and refund policy" at bounding box center [578, 440] width 139 height 8
select select "**********"
type input "*****"
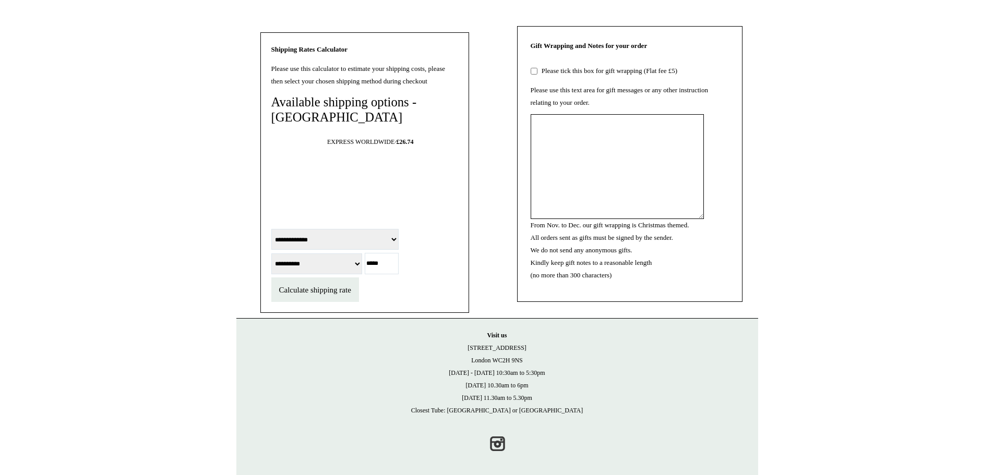
scroll to position [574, 0]
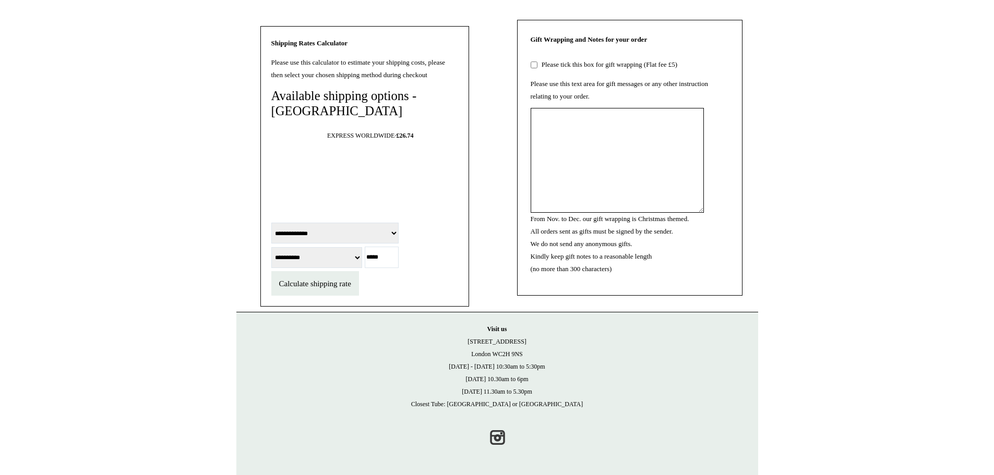
click at [348, 268] on select "**********" at bounding box center [316, 257] width 91 height 21
click at [271, 268] on select "**********" at bounding box center [316, 257] width 91 height 21
click at [311, 268] on select "**********" at bounding box center [316, 257] width 91 height 21
click at [271, 268] on select "**********" at bounding box center [316, 257] width 91 height 21
click at [288, 268] on select "**********" at bounding box center [316, 257] width 91 height 21
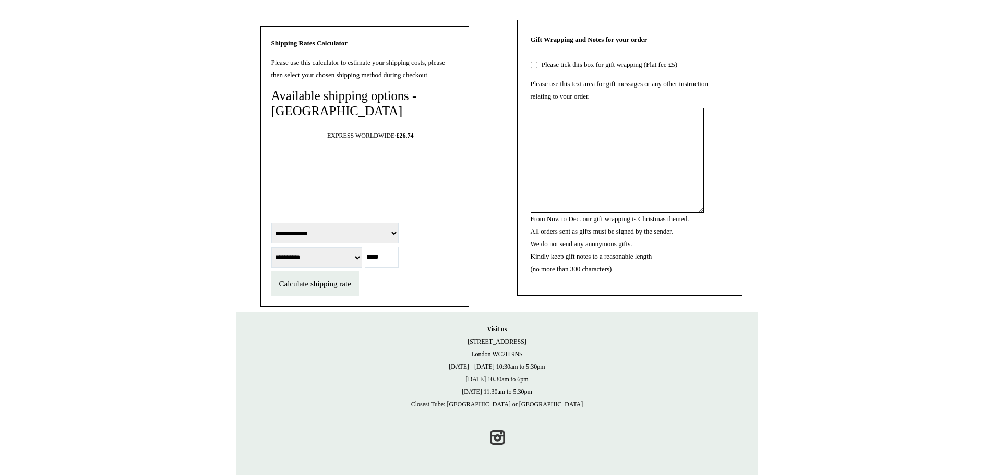
select select "********"
click at [271, 268] on select "**********" at bounding box center [316, 257] width 91 height 21
drag, startPoint x: 394, startPoint y: 296, endPoint x: 360, endPoint y: 302, distance: 34.0
click at [360, 296] on form "**********" at bounding box center [364, 258] width 187 height 75
type input "*****"
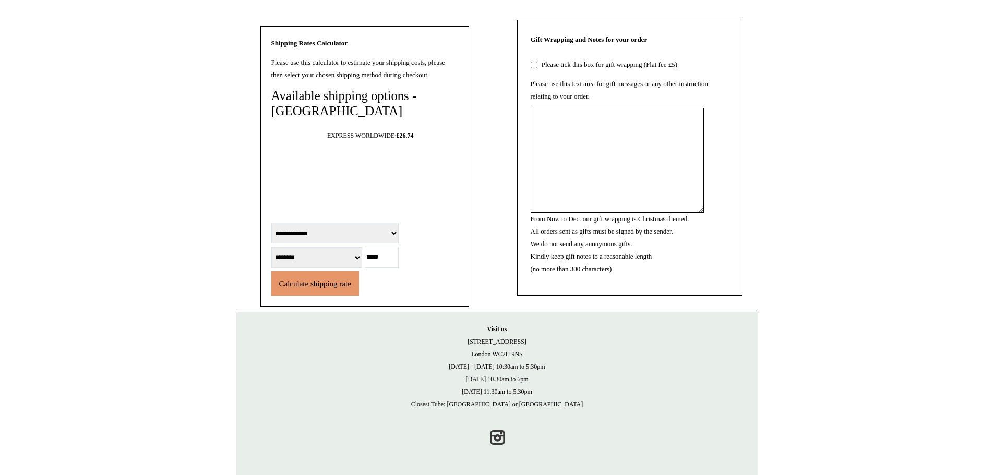
click at [318, 288] on span "Calculate shipping rate" at bounding box center [315, 284] width 72 height 8
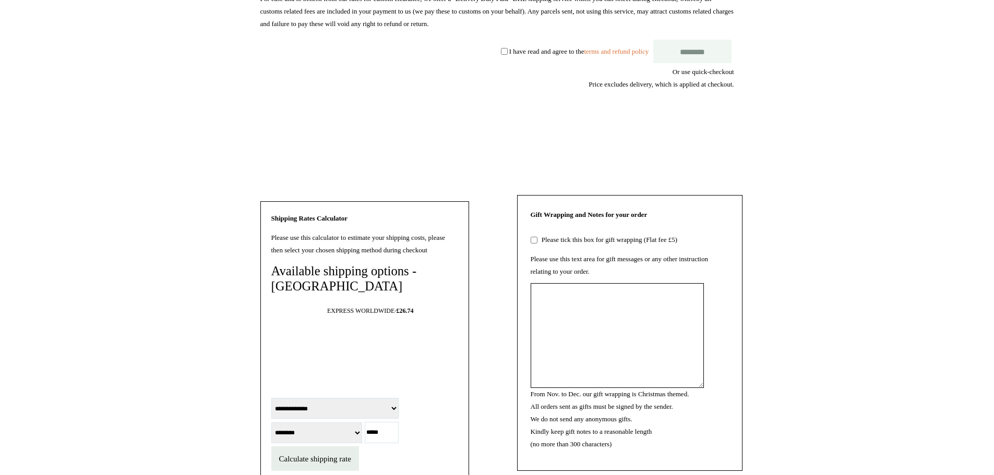
scroll to position [209, 0]
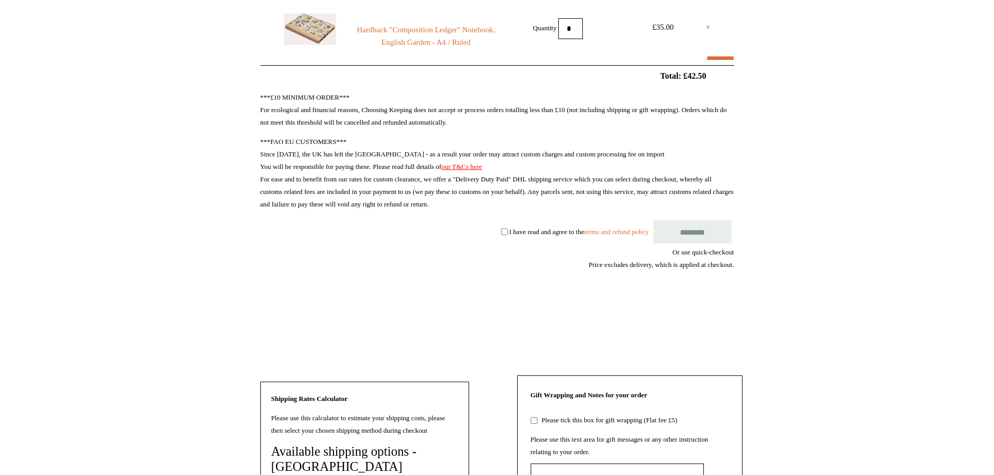
click at [676, 225] on input "********" at bounding box center [692, 231] width 78 height 23
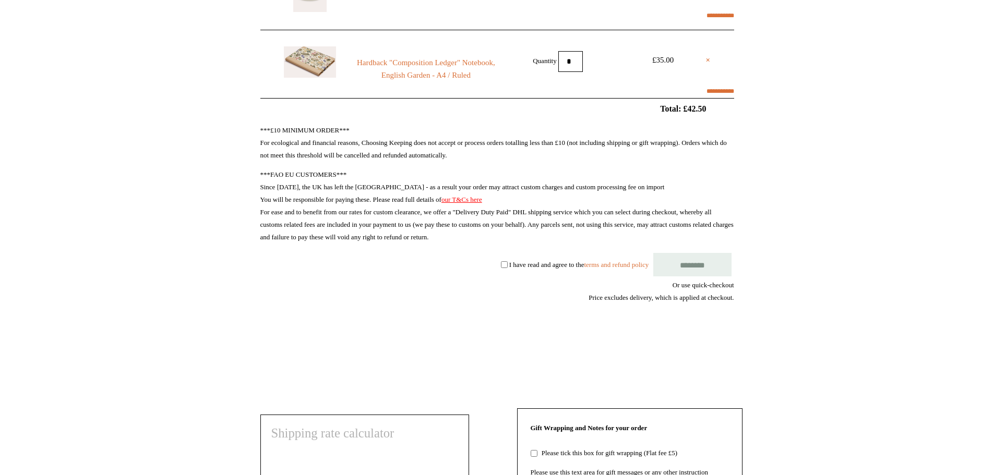
scroll to position [52, 0]
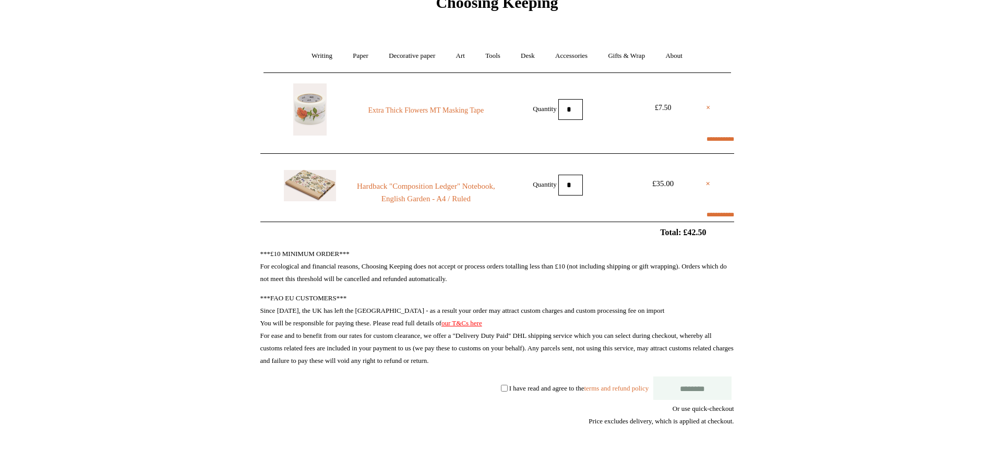
select select "**********"
type input "*****"
select select "********"
drag, startPoint x: 707, startPoint y: 183, endPoint x: 554, endPoint y: 44, distance: 207.1
click at [707, 183] on link "×" at bounding box center [708, 183] width 5 height 13
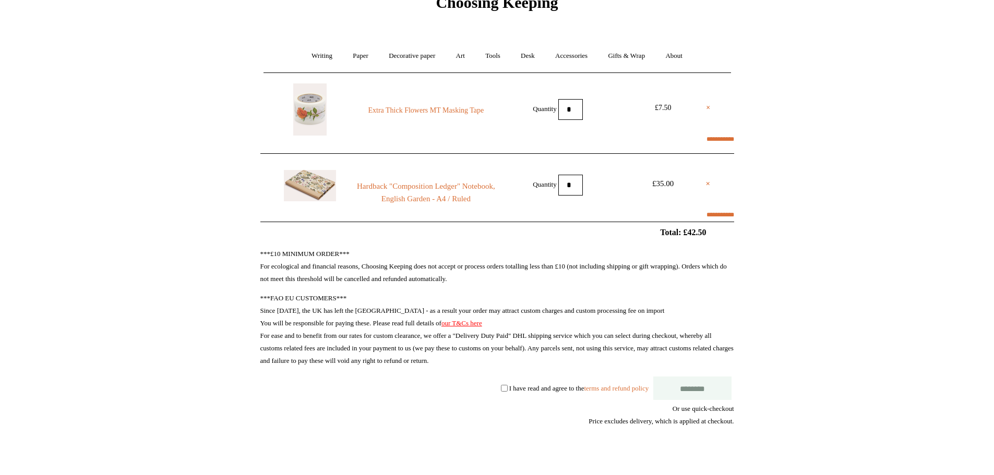
click at [710, 108] on li "× Extra Thick Flowers MT Masking Tape Quantity * £7.50" at bounding box center [497, 109] width 474 height 63
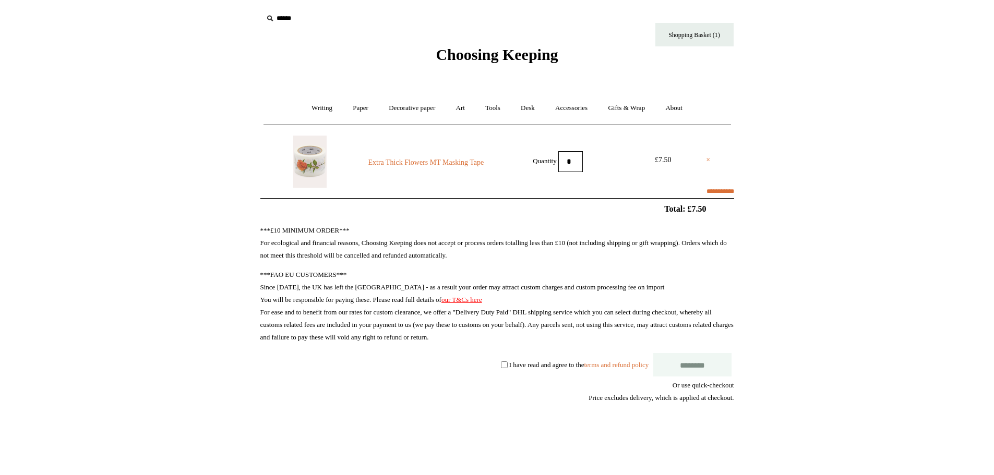
click at [706, 160] on link "×" at bounding box center [708, 160] width 4 height 13
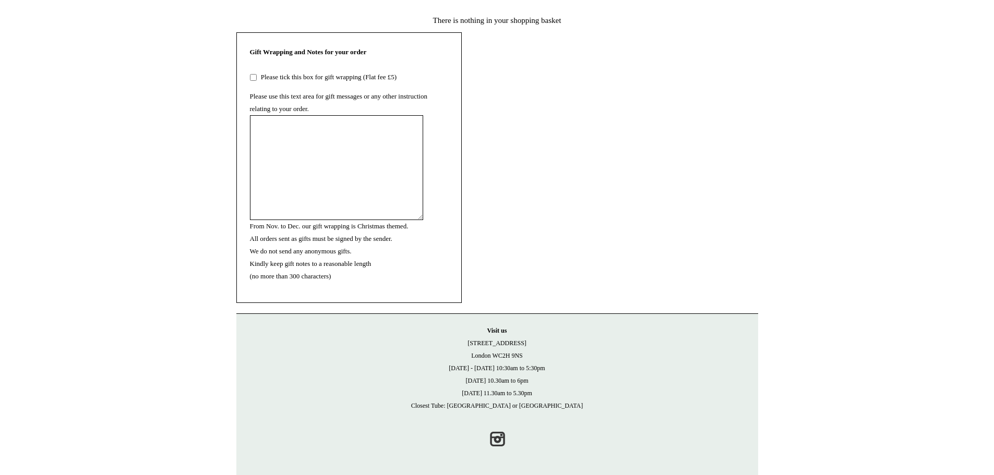
scroll to position [130, 0]
click at [500, 442] on link "Instagram" at bounding box center [497, 437] width 23 height 23
